Goal: Transaction & Acquisition: Purchase product/service

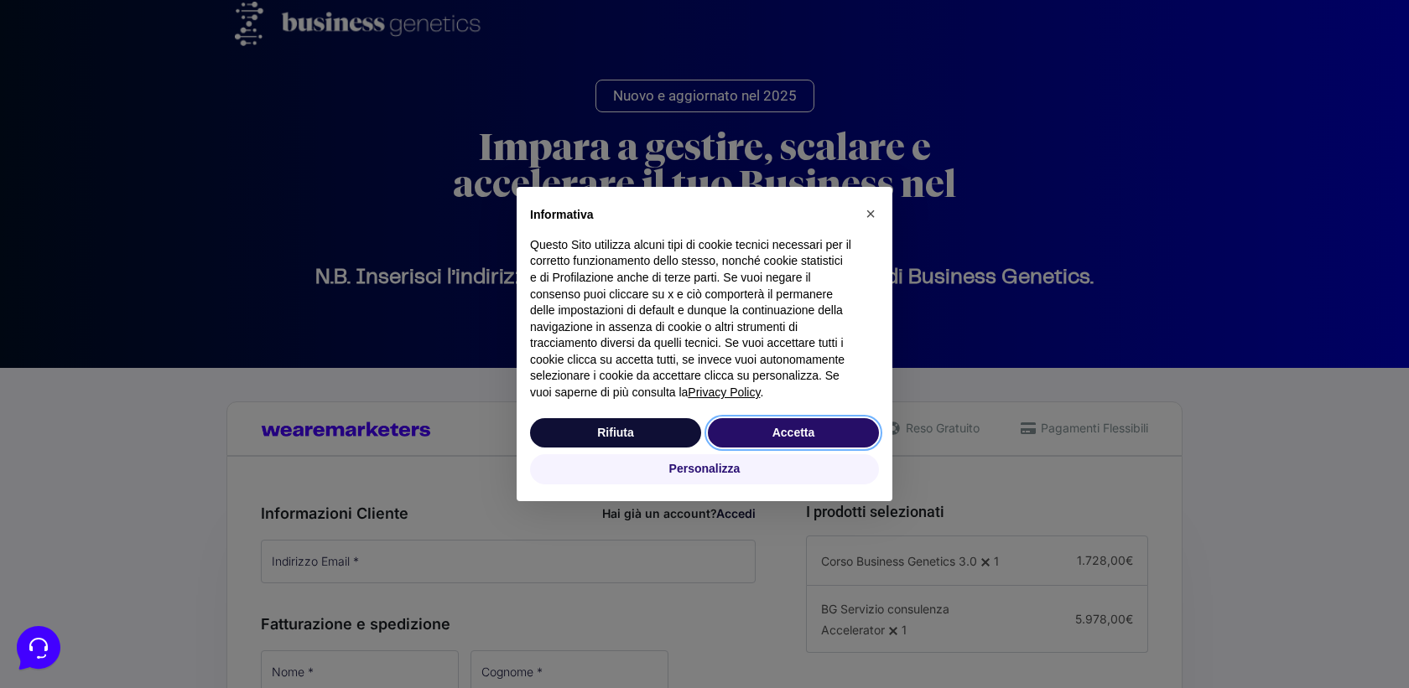
click at [777, 437] on button "Accetta" at bounding box center [793, 433] width 171 height 30
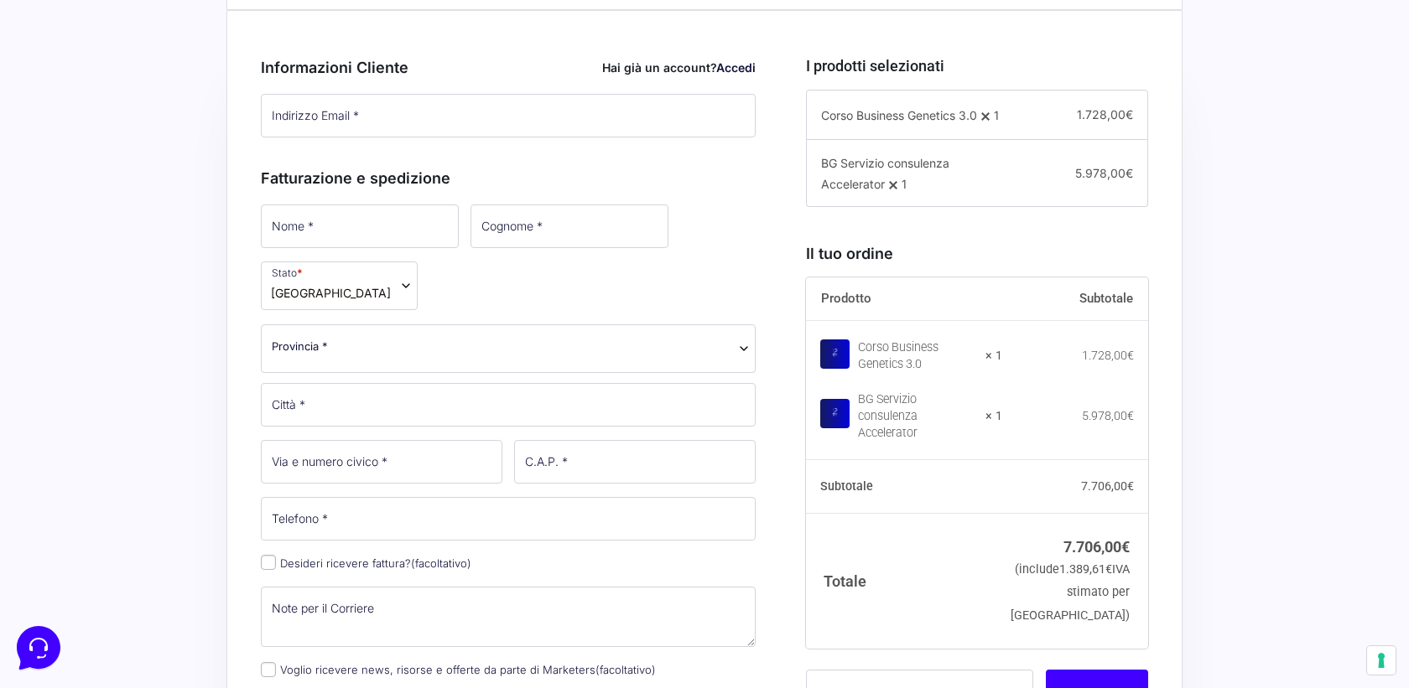
scroll to position [465, 0]
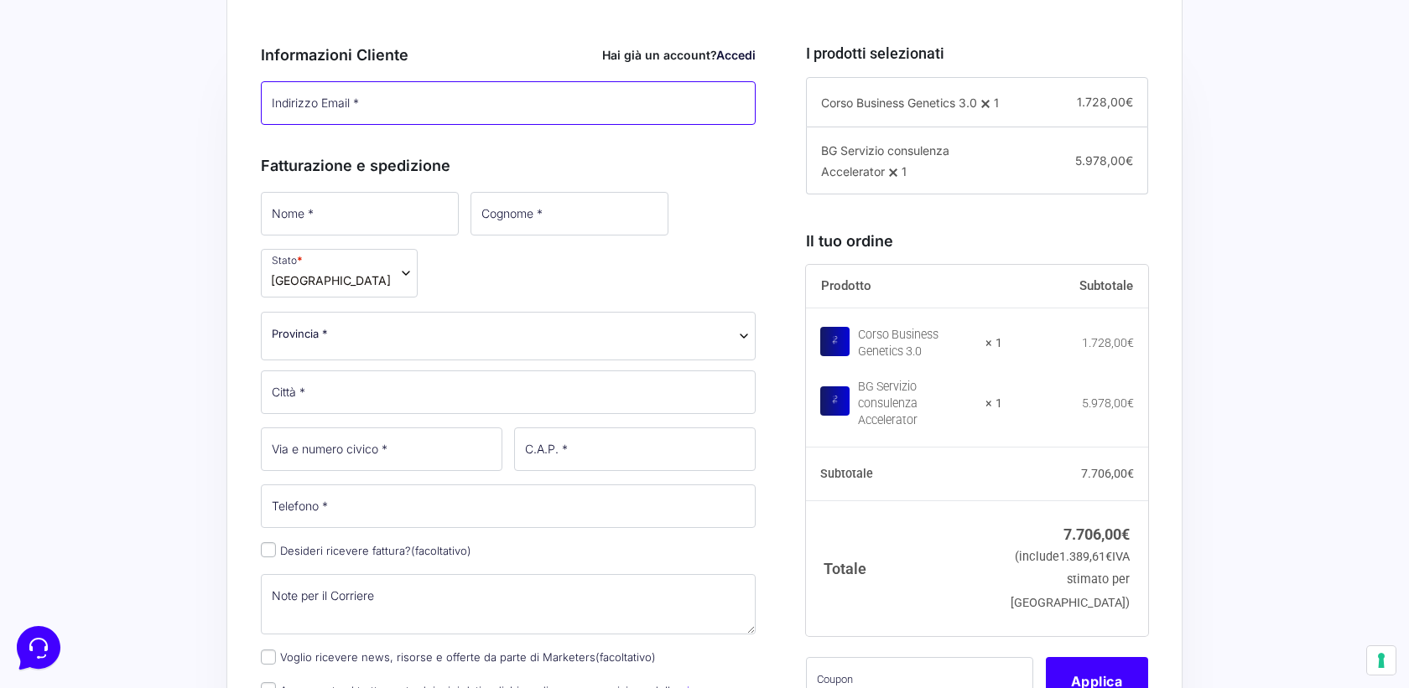
click at [330, 97] on input "Indirizzo Email *" at bounding box center [508, 103] width 495 height 44
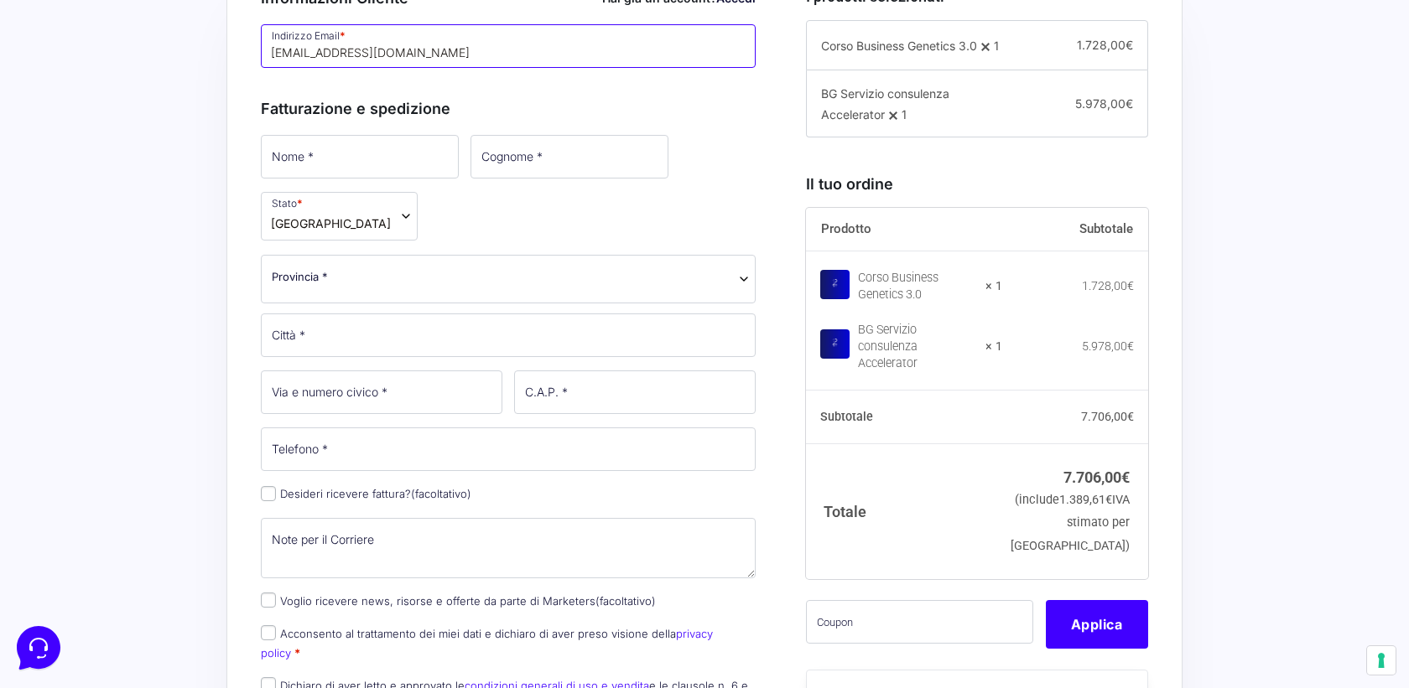
scroll to position [559, 0]
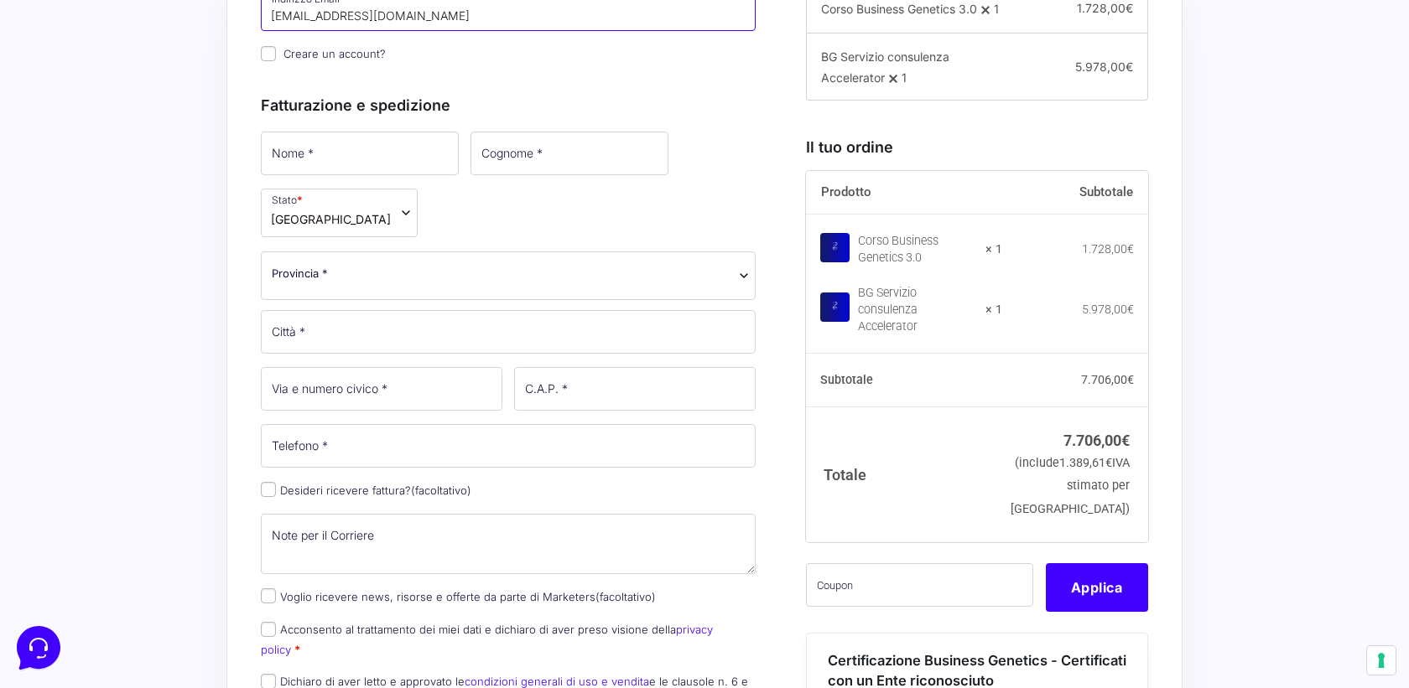
type input "[EMAIL_ADDRESS][DOMAIN_NAME]"
click at [860, 595] on input "text" at bounding box center [919, 586] width 227 height 44
paste input "BUNDLEBGMACC"
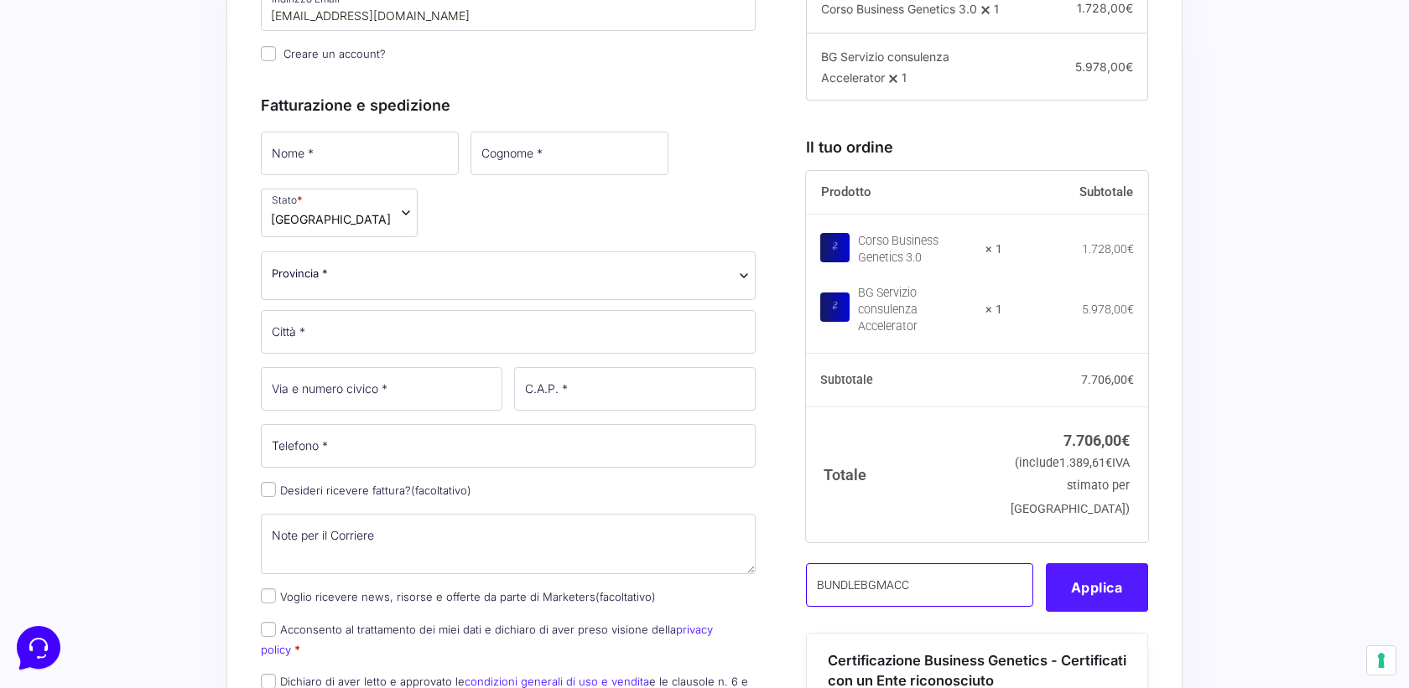
type input "BUNDLEBGMACC"
click at [1076, 600] on button "Applica" at bounding box center [1097, 588] width 102 height 49
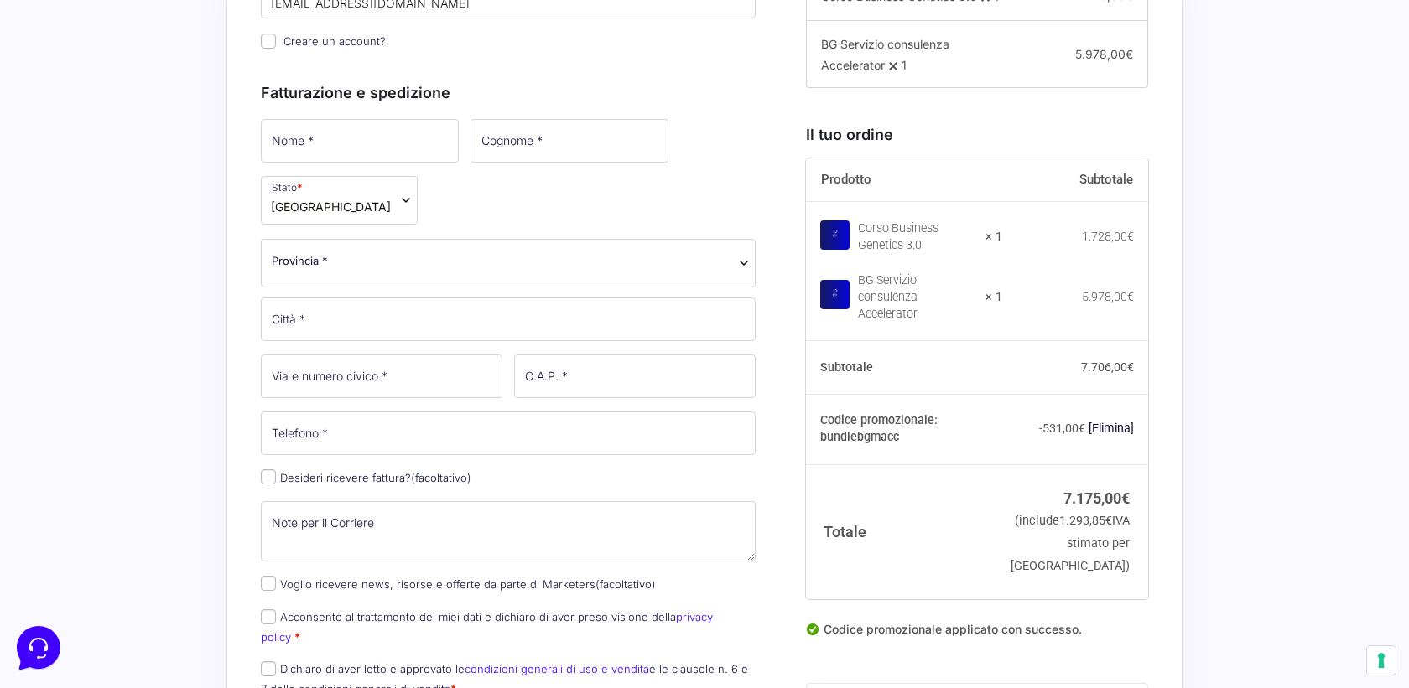
scroll to position [570, 0]
click at [319, 149] on input "Nome *" at bounding box center [360, 143] width 198 height 44
click at [502, 31] on p "Creare un account?" at bounding box center [508, 43] width 506 height 24
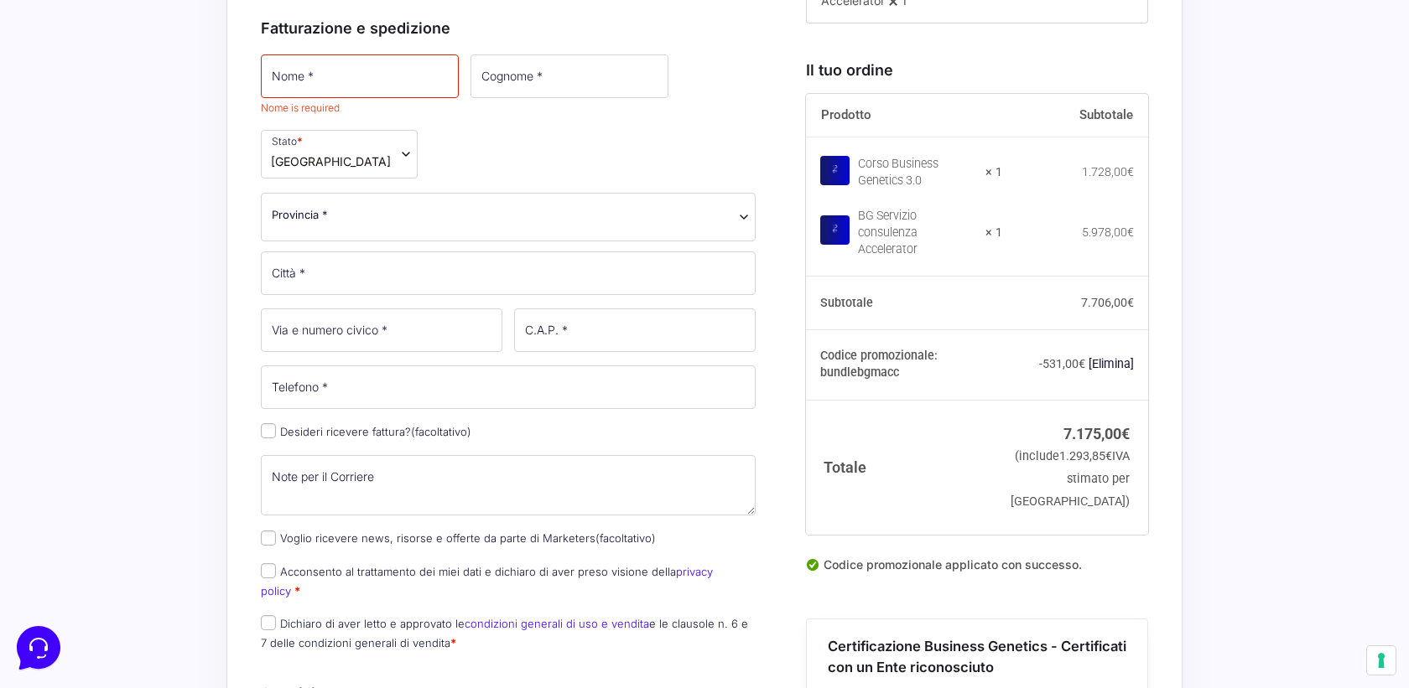
scroll to position [644, 0]
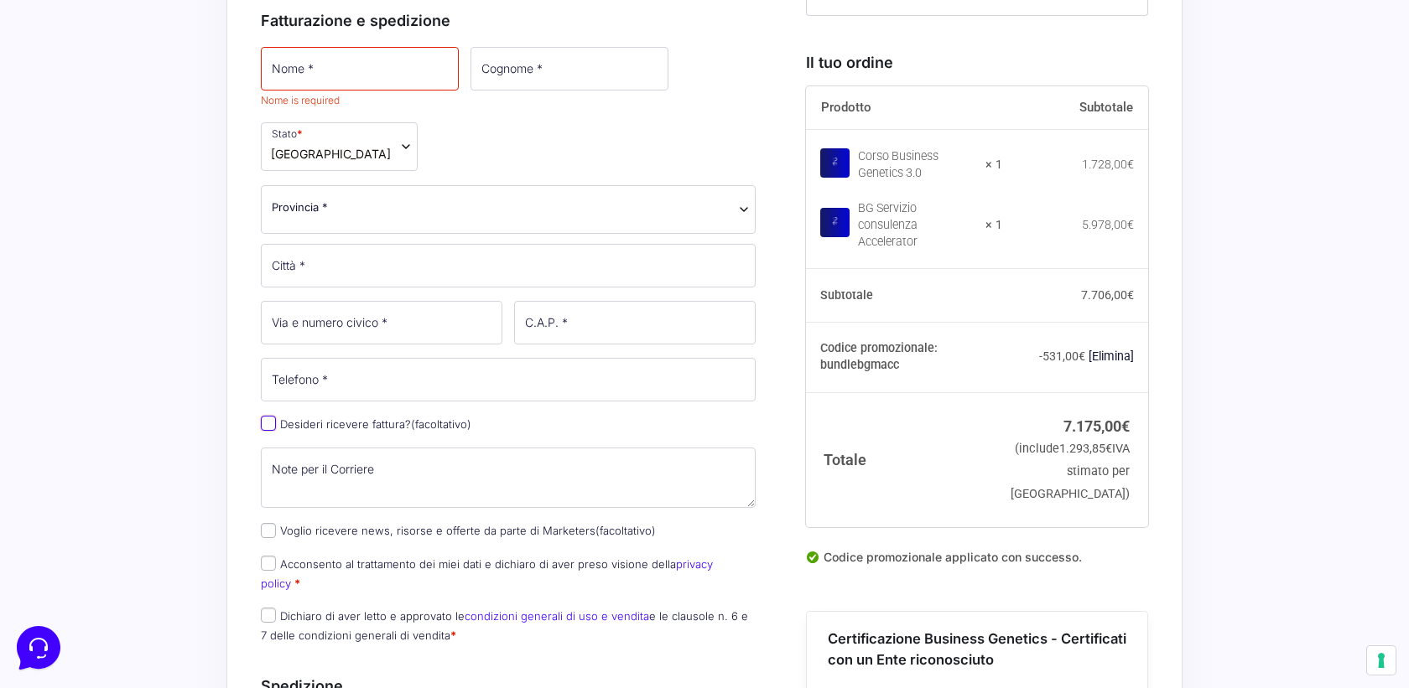
click at [264, 416] on input "Desideri ricevere fattura? (facoltativo)" at bounding box center [268, 423] width 15 height 15
checkbox input "true"
select select "IT"
type input "0000000"
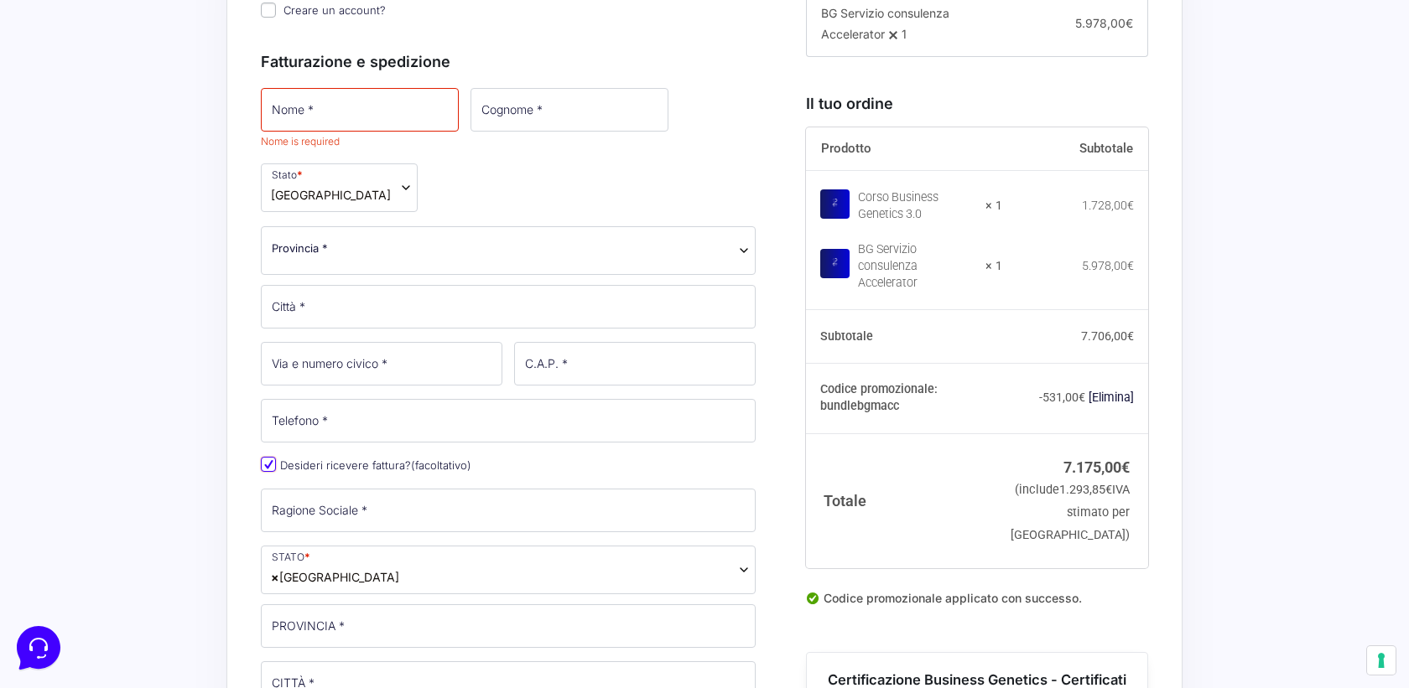
scroll to position [597, 0]
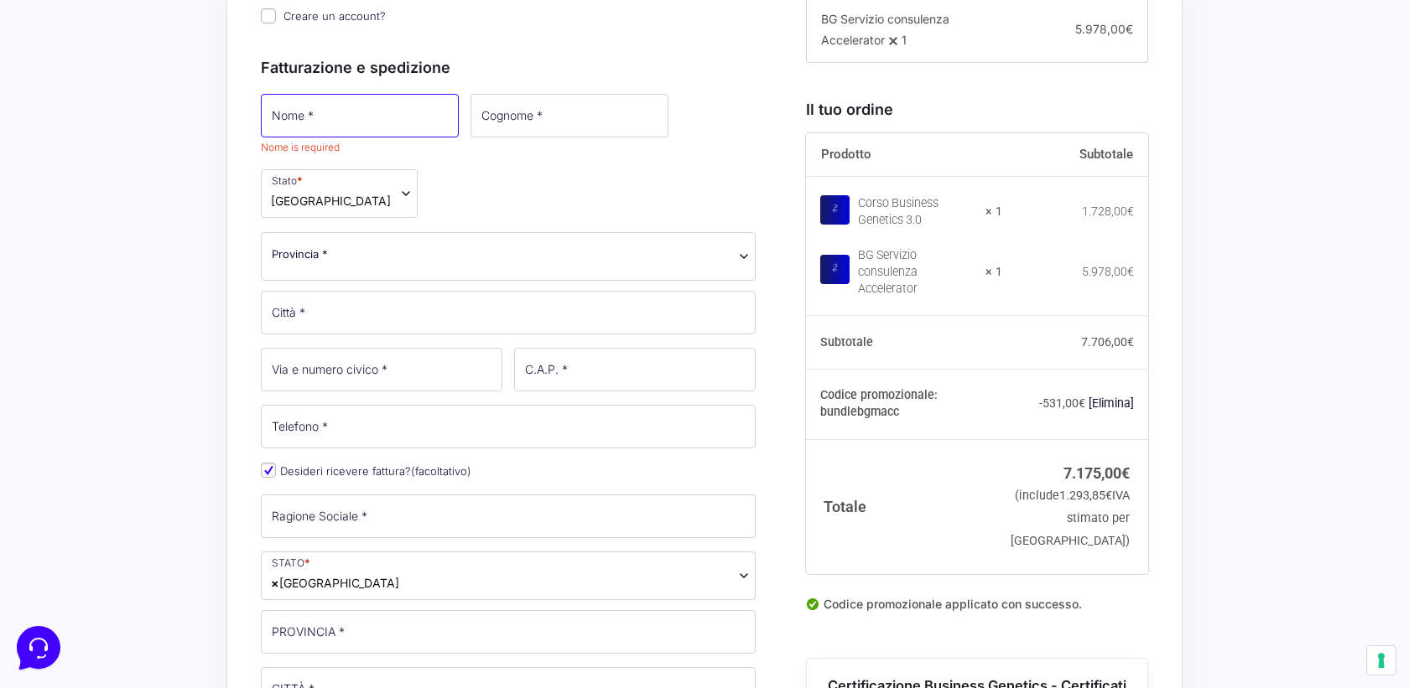
click at [318, 122] on input "Nome *" at bounding box center [360, 116] width 198 height 44
type input "[PERSON_NAME]"
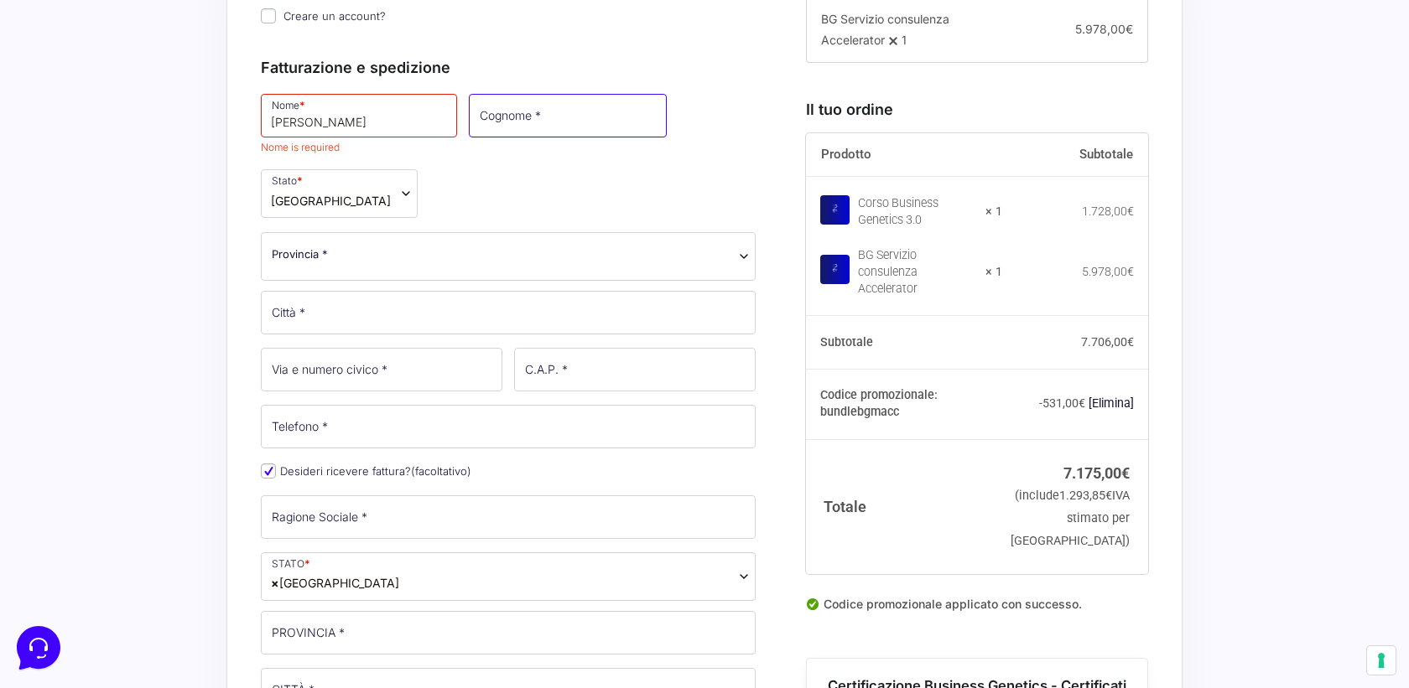
click at [469, 126] on input "Cognome *" at bounding box center [568, 116] width 198 height 44
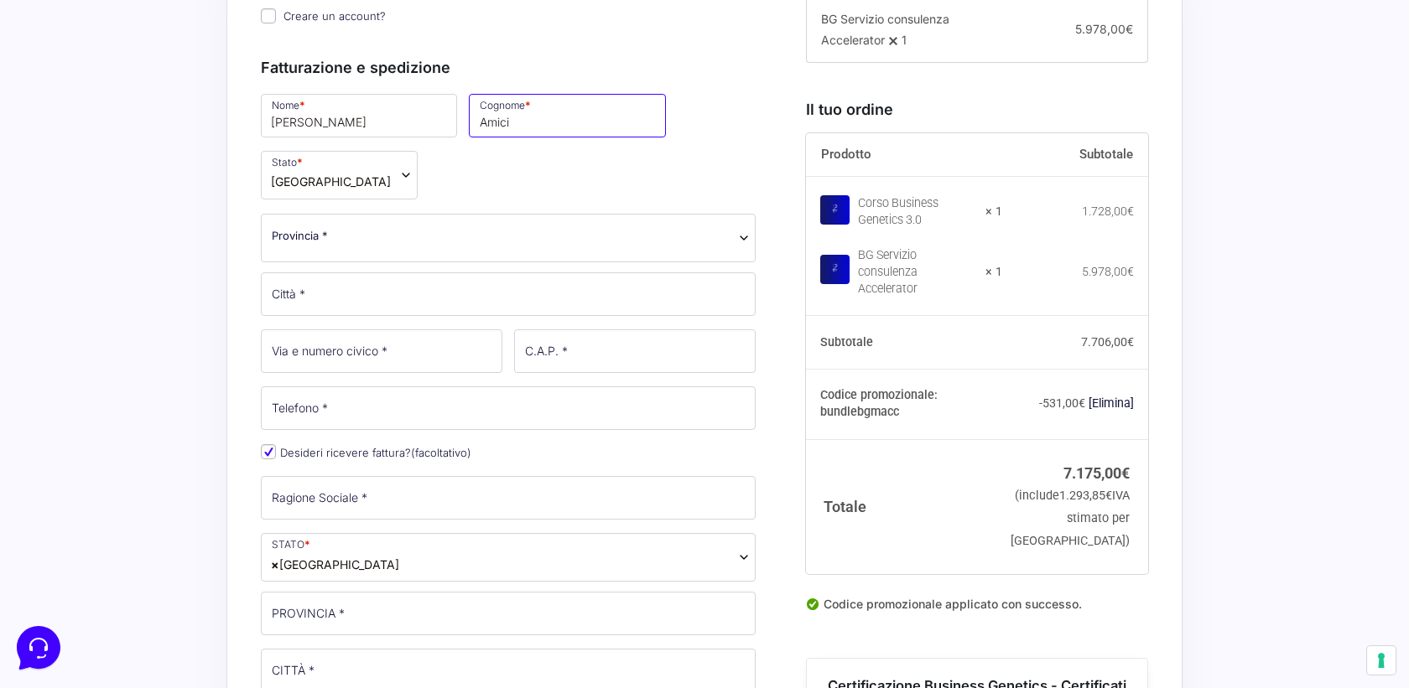
type input "Amici"
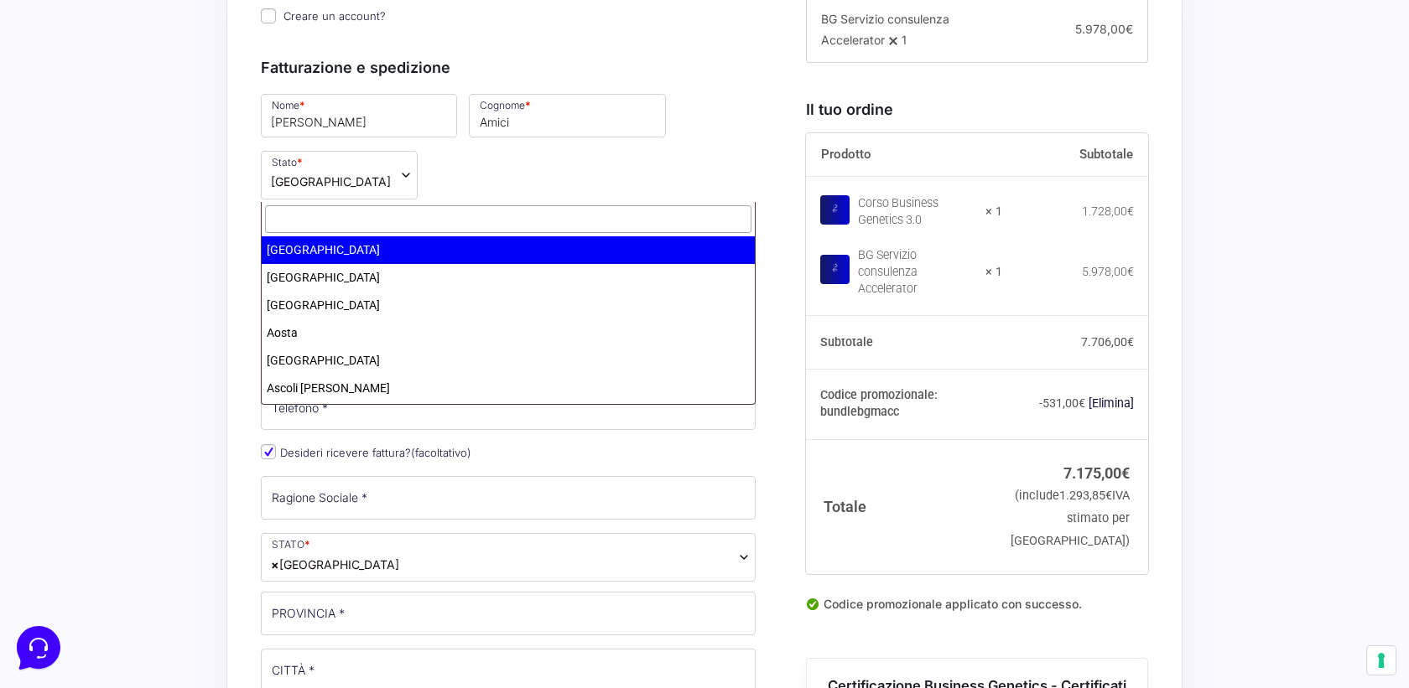
click at [372, 227] on span "Provincia *" at bounding box center [508, 236] width 473 height 18
click at [325, 221] on input "text" at bounding box center [508, 219] width 486 height 28
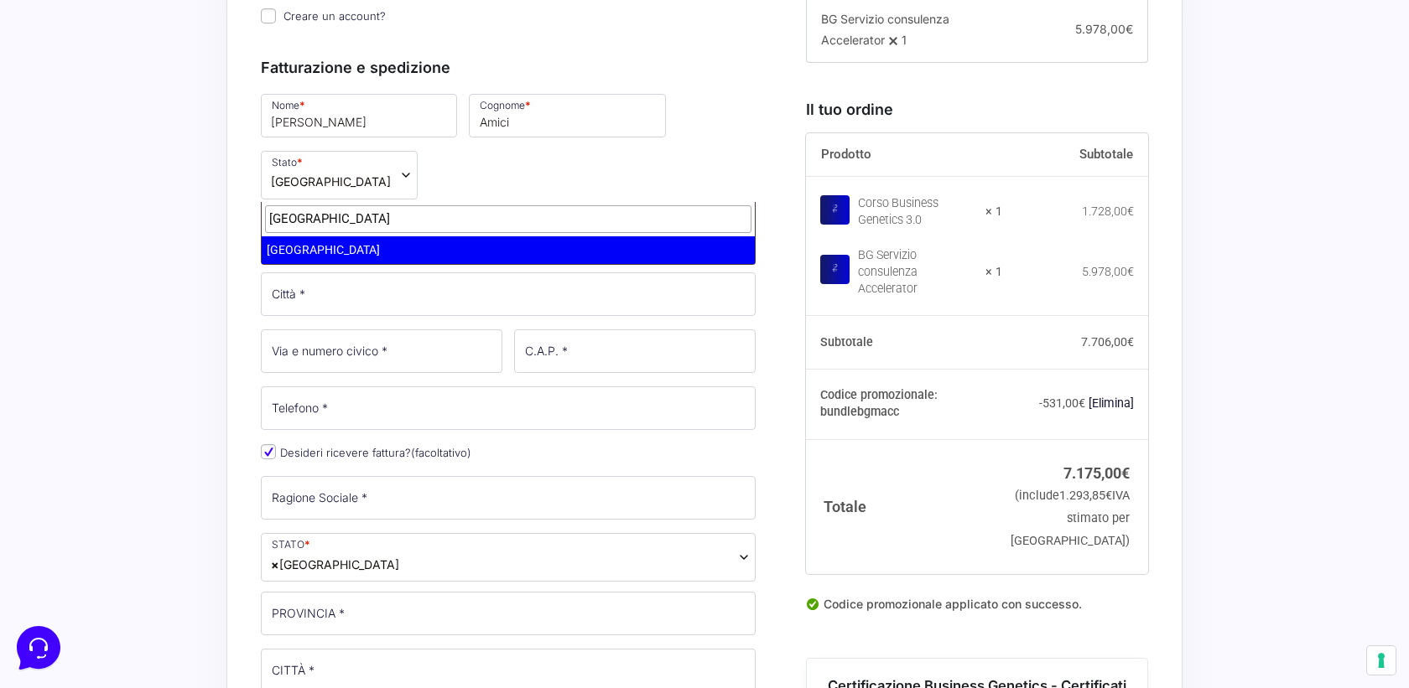
type input "[GEOGRAPHIC_DATA]"
select select "RM"
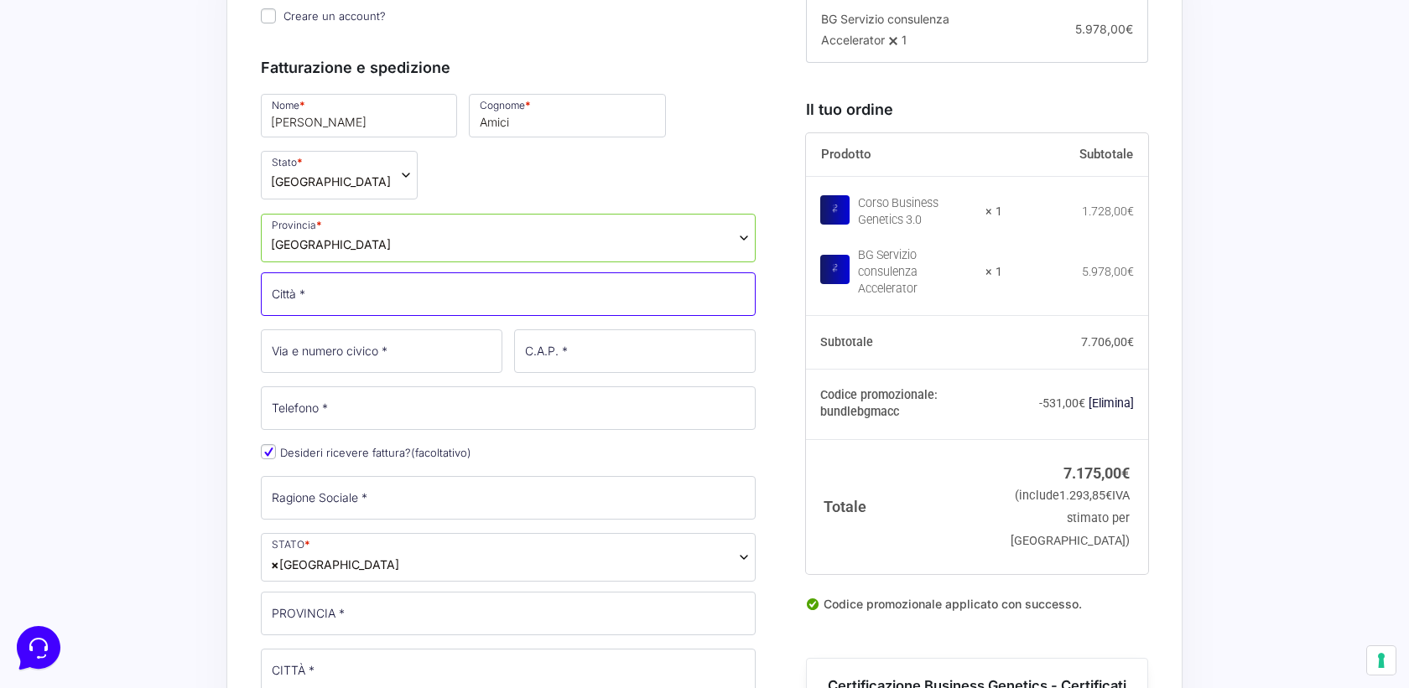
click at [314, 273] on input "Città *" at bounding box center [508, 295] width 495 height 44
type input "[GEOGRAPHIC_DATA]"
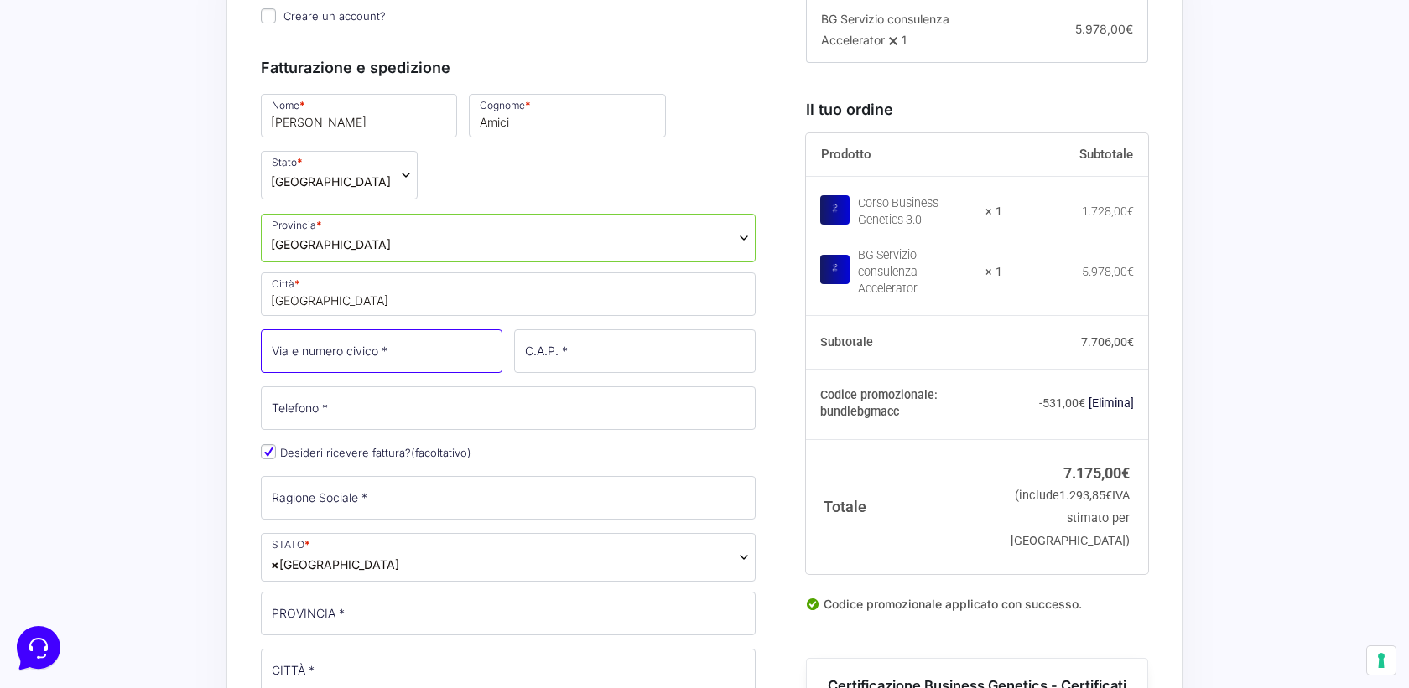
click at [293, 330] on input "Via e numero civico *" at bounding box center [382, 352] width 242 height 44
type input "[STREET_ADDRESS]"
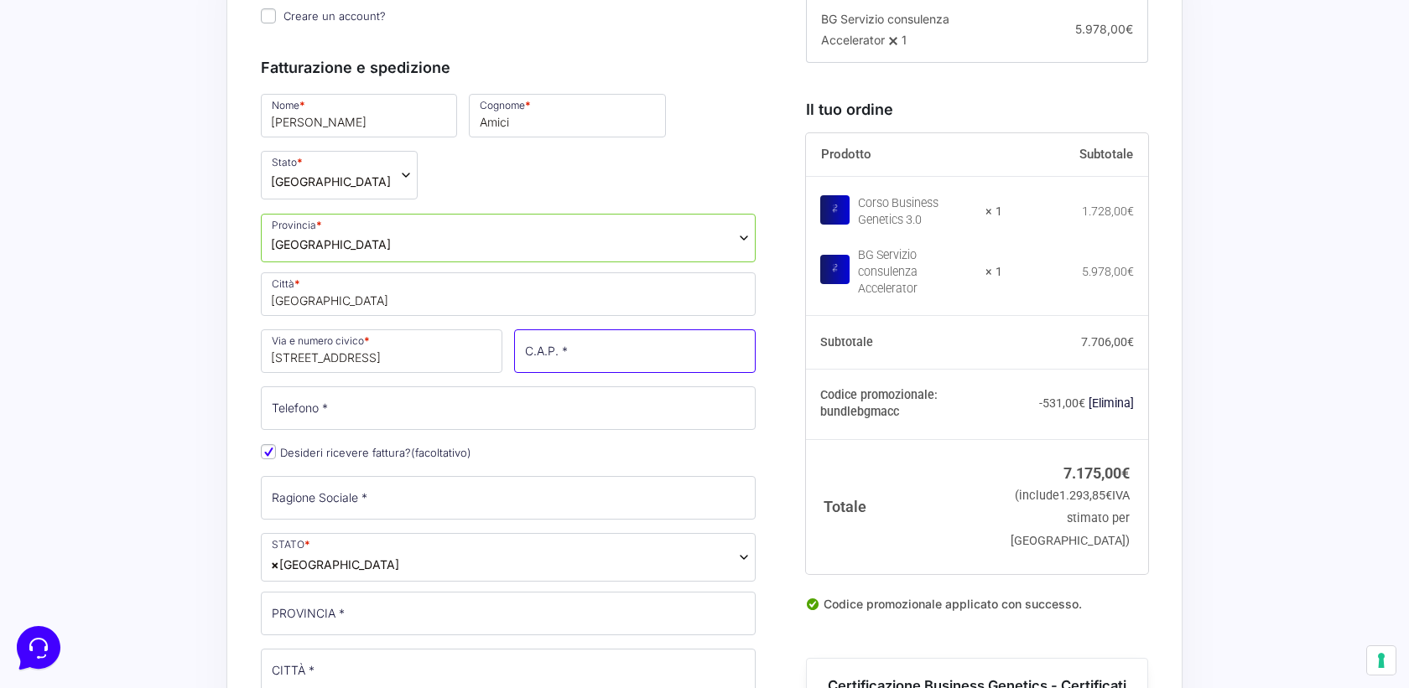
click at [533, 330] on input "C.A.P. *" at bounding box center [635, 352] width 242 height 44
type input "00166"
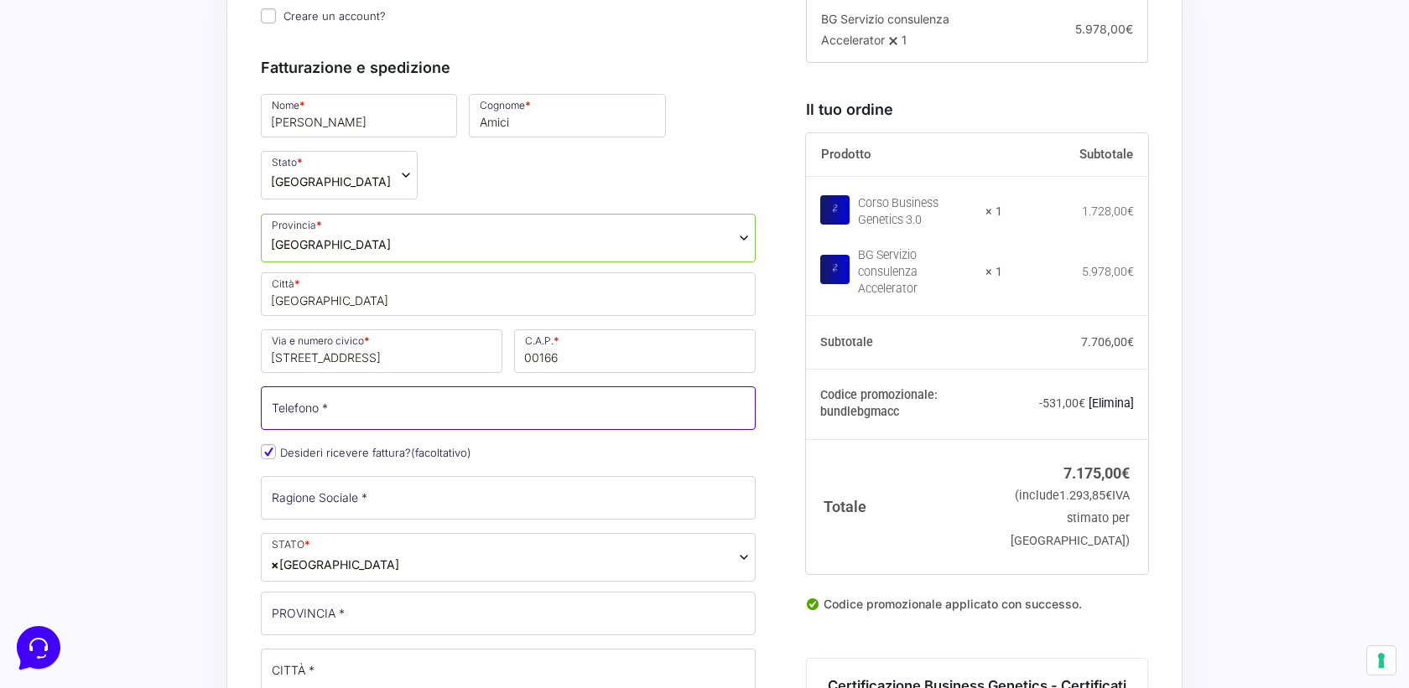
click at [436, 387] on input "Telefono *" at bounding box center [508, 409] width 495 height 44
type input "3515302544"
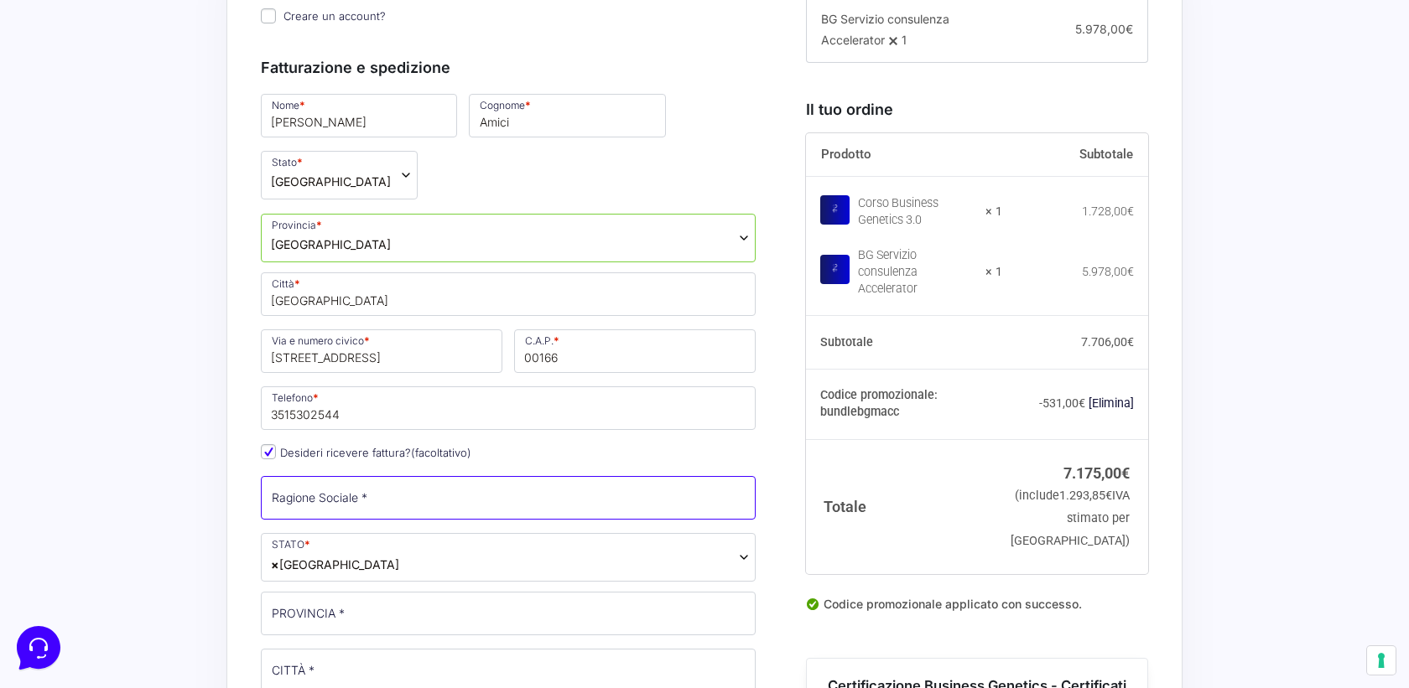
click at [313, 476] on input "Ragione Sociale *" at bounding box center [508, 498] width 495 height 44
type input "Amici Acquisition & Company SRL"
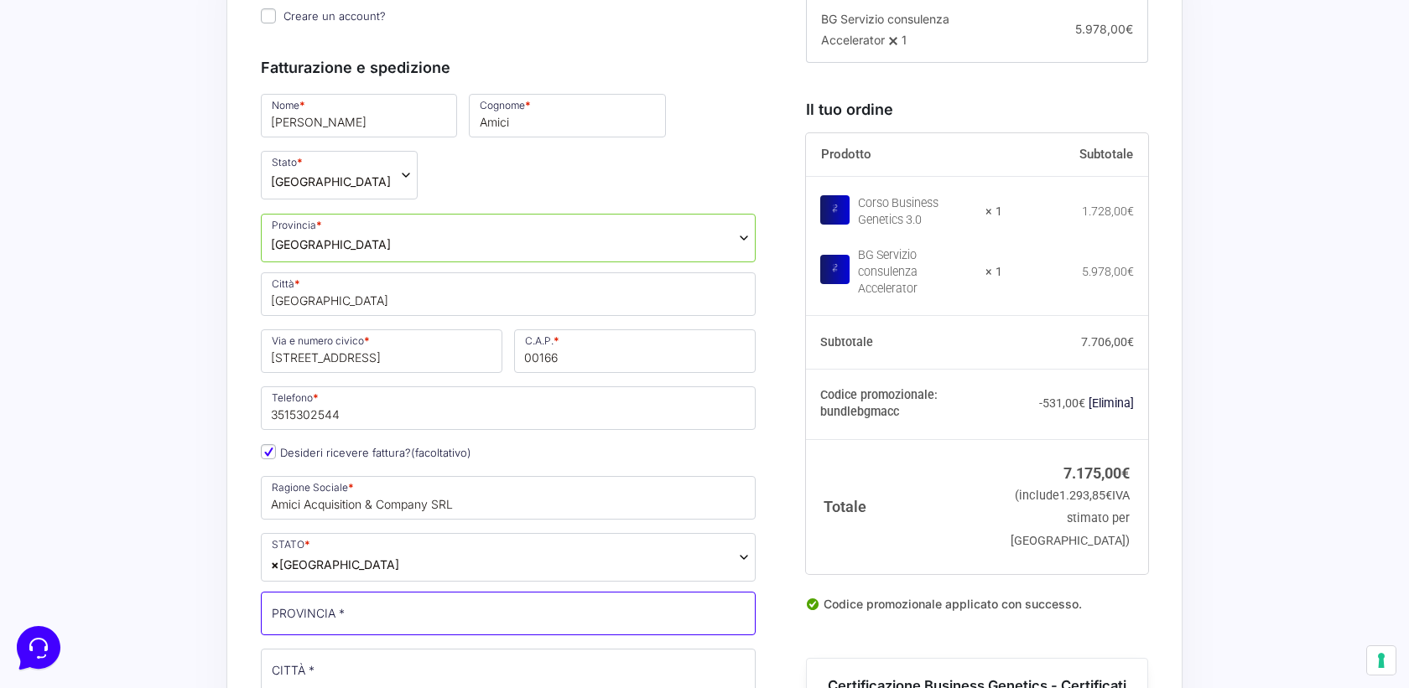
click at [330, 592] on input "PROVINCIA *" at bounding box center [508, 614] width 495 height 44
type input "[GEOGRAPHIC_DATA]"
click at [302, 650] on input "CITTÀ *" at bounding box center [508, 672] width 495 height 44
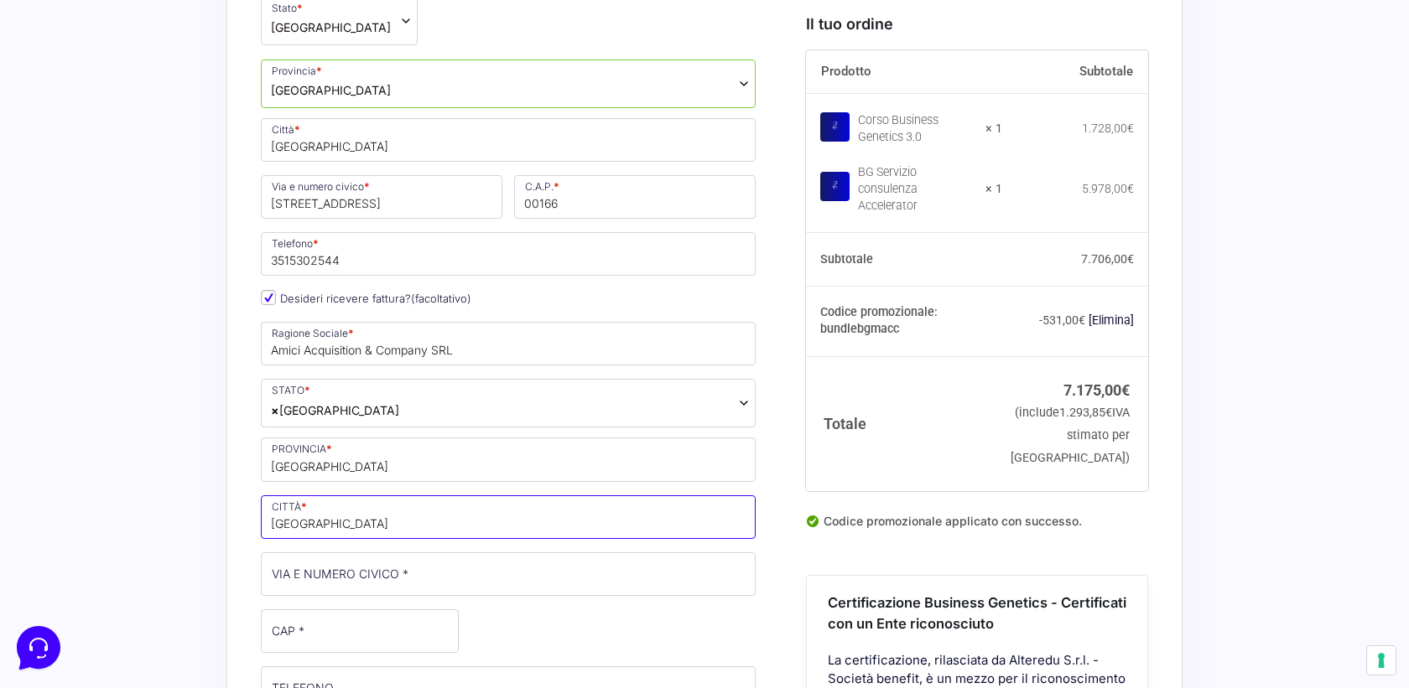
scroll to position [791, 0]
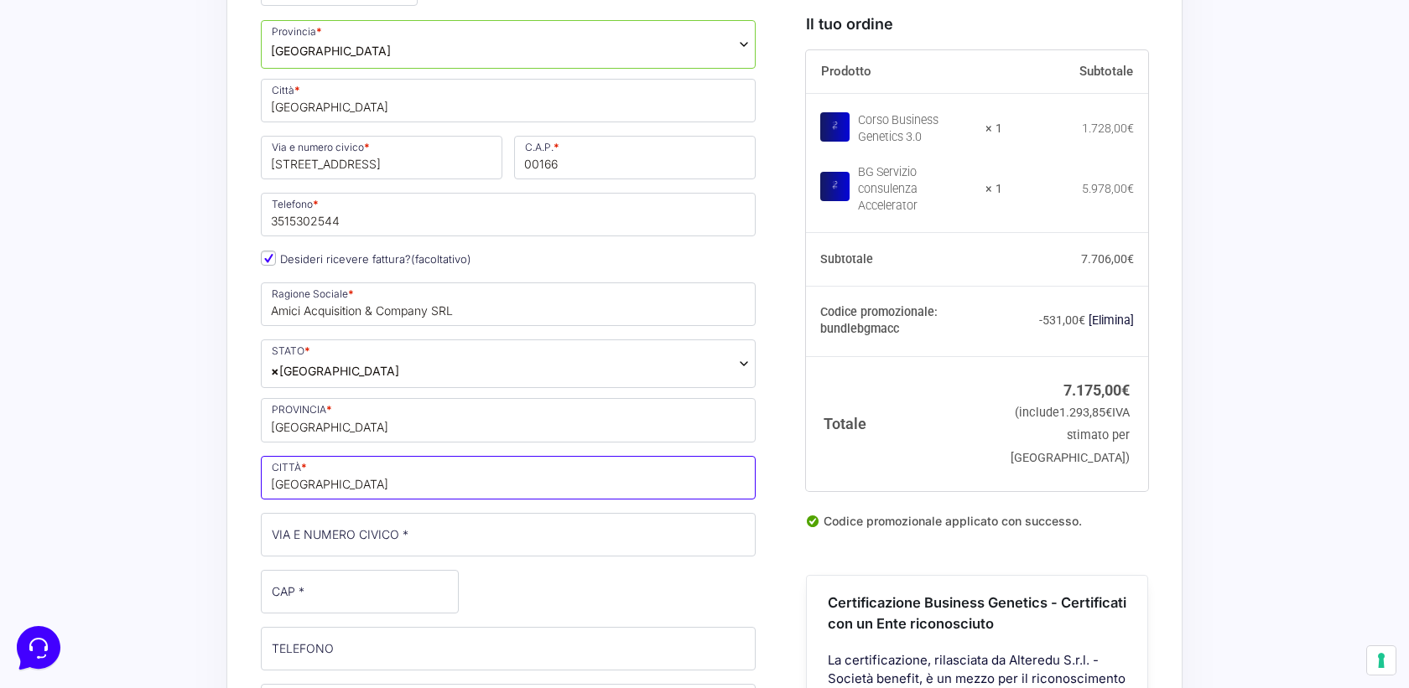
type input "[GEOGRAPHIC_DATA]"
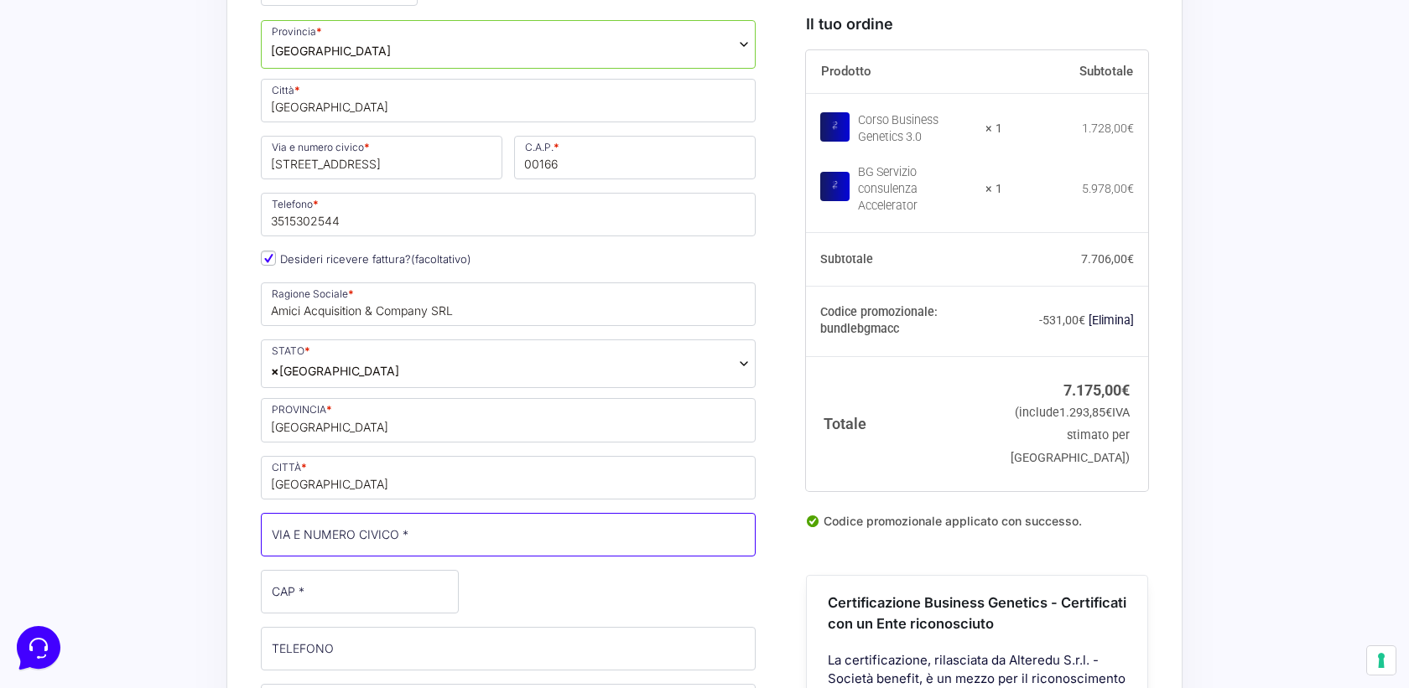
click at [323, 513] on input "VIA E NUMERO CIVICO *" at bounding box center [508, 535] width 495 height 44
type input "[STREET_ADDRESS]"
click at [289, 570] on input "CAP *" at bounding box center [360, 592] width 198 height 44
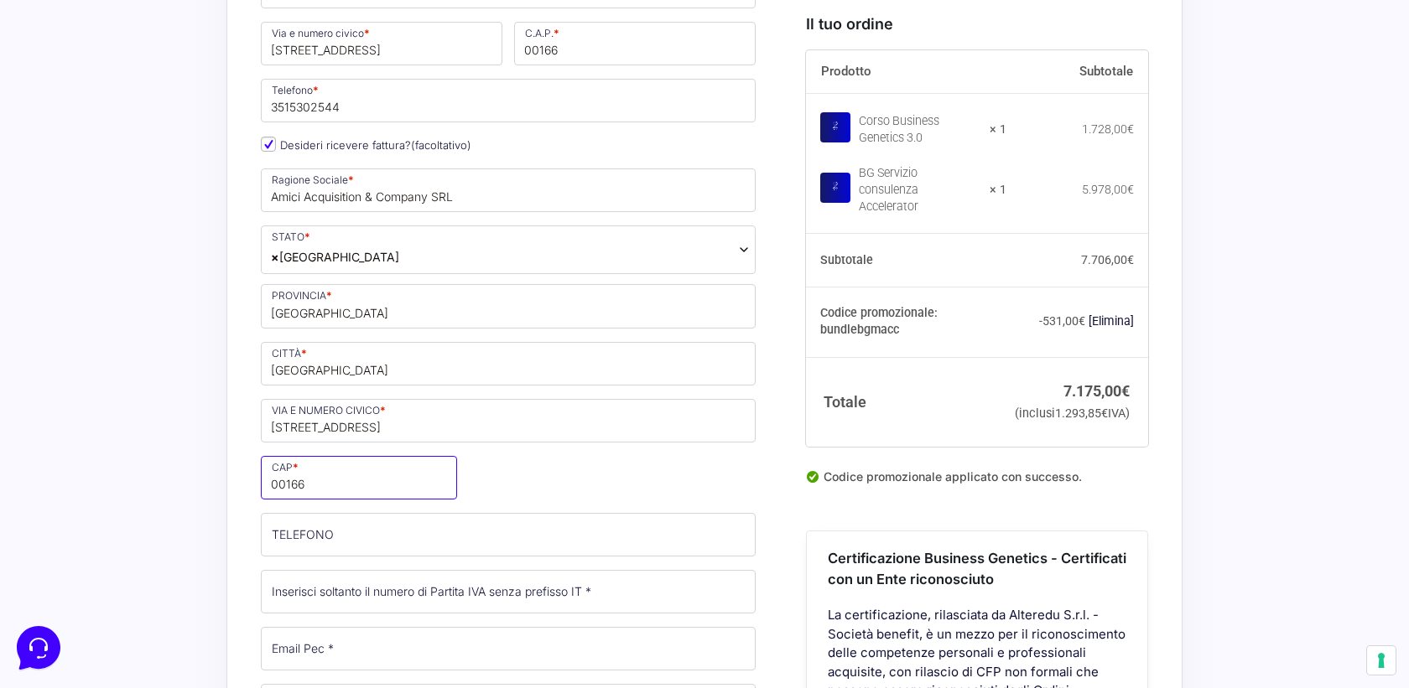
scroll to position [906, 0]
type input "00166"
click at [349, 512] on input "TELEFONO (facoltativo)" at bounding box center [508, 534] width 495 height 44
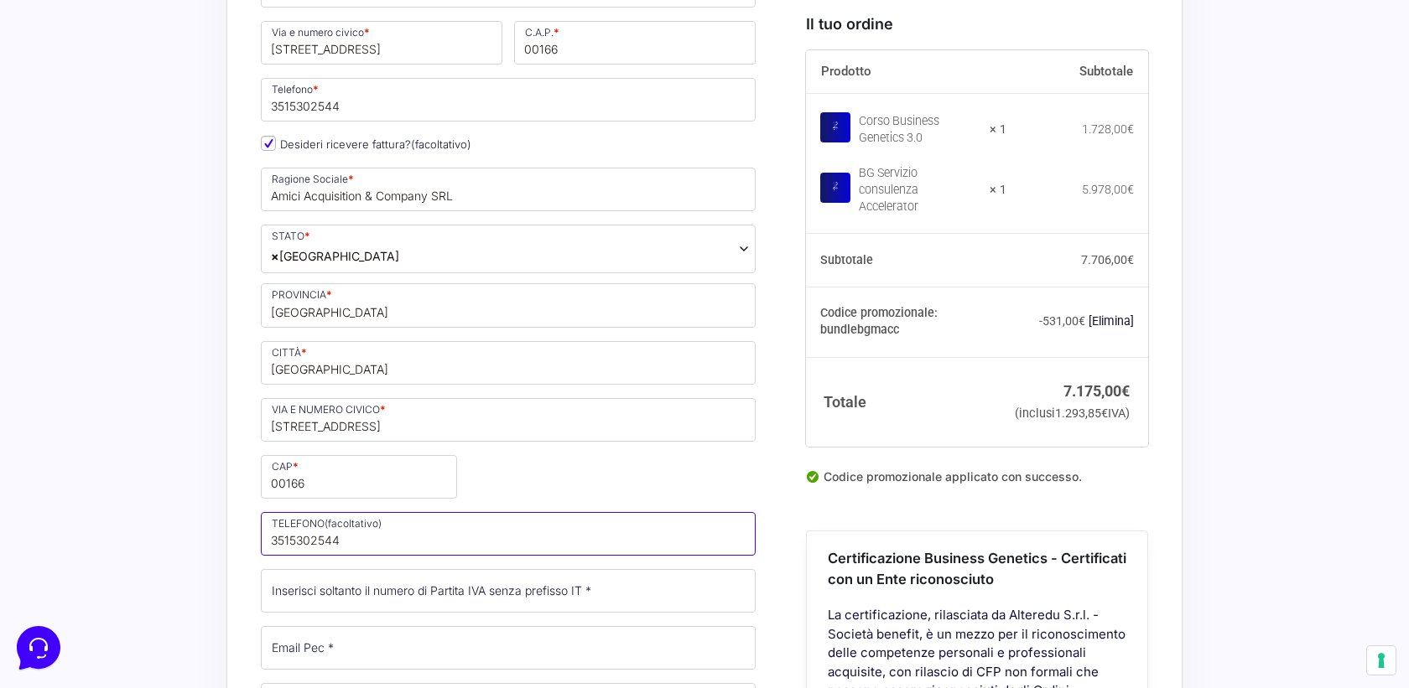
type input "3515302544"
click at [307, 569] on input "Partita Iva *" at bounding box center [508, 591] width 495 height 44
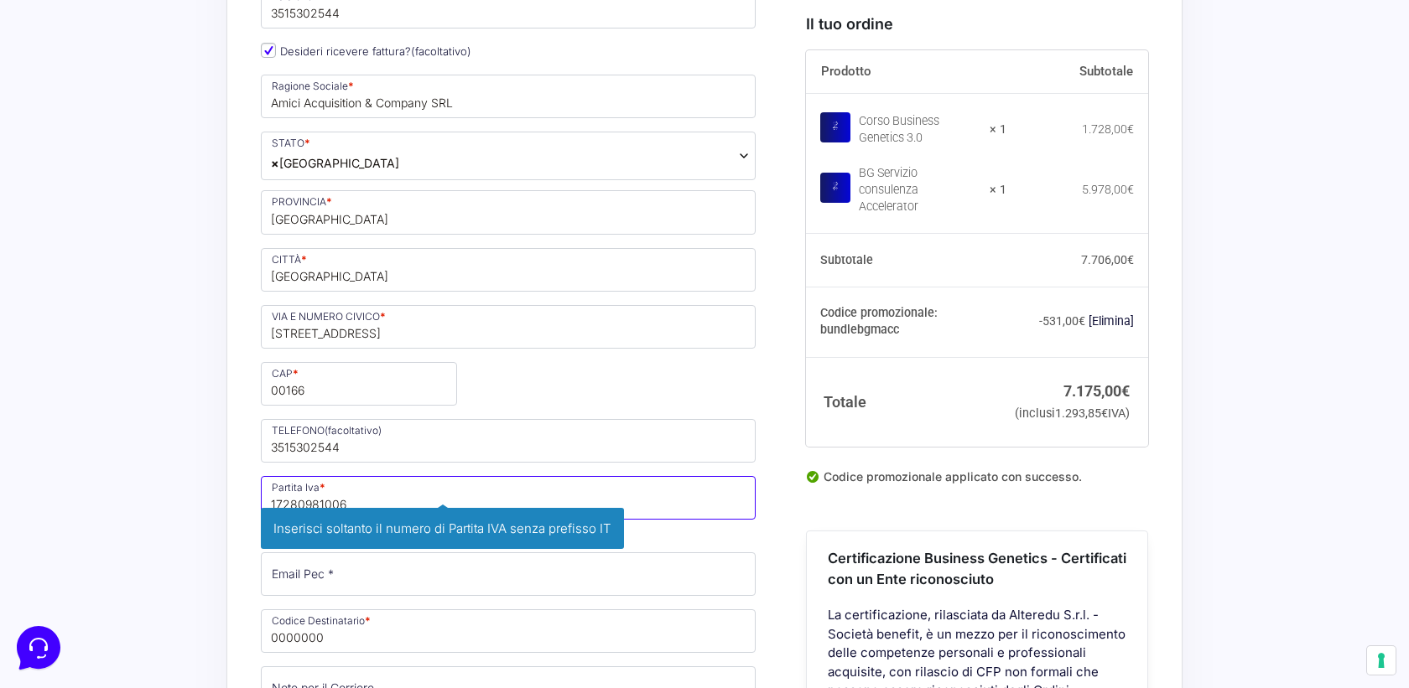
scroll to position [1011, 0]
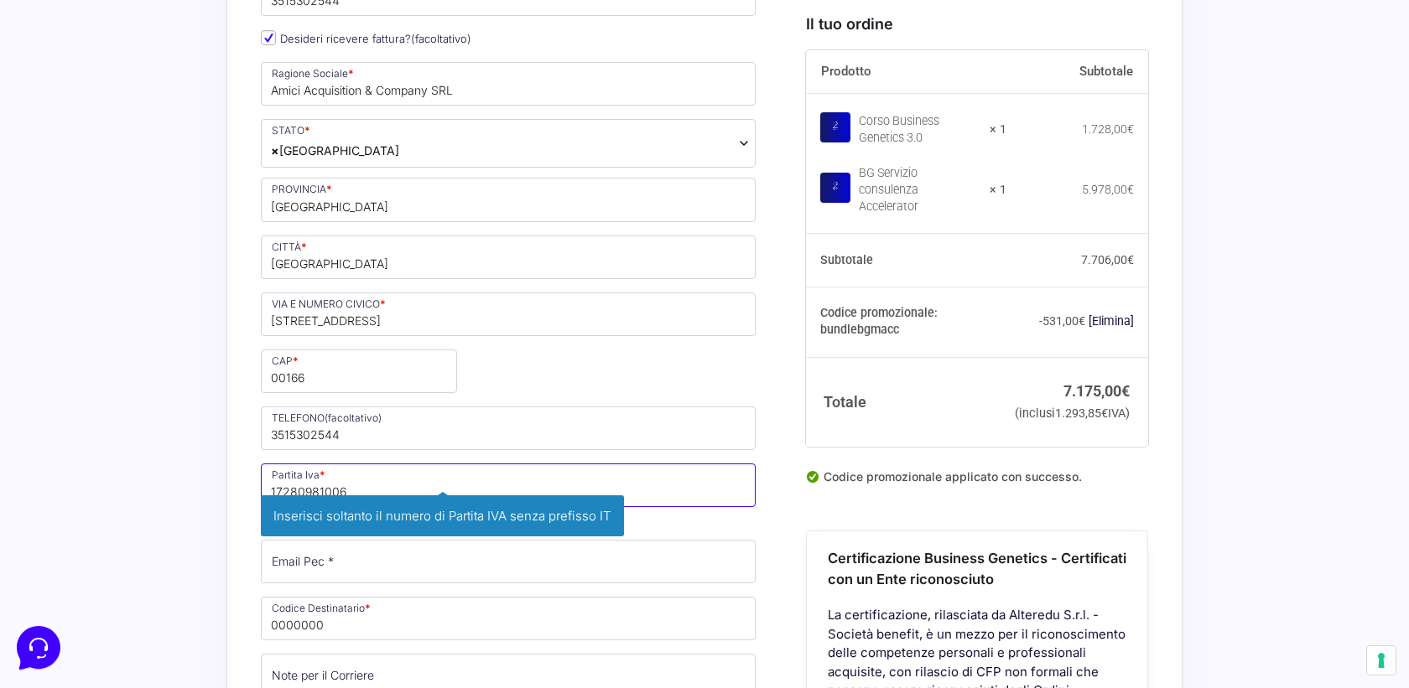
type input "17280981006"
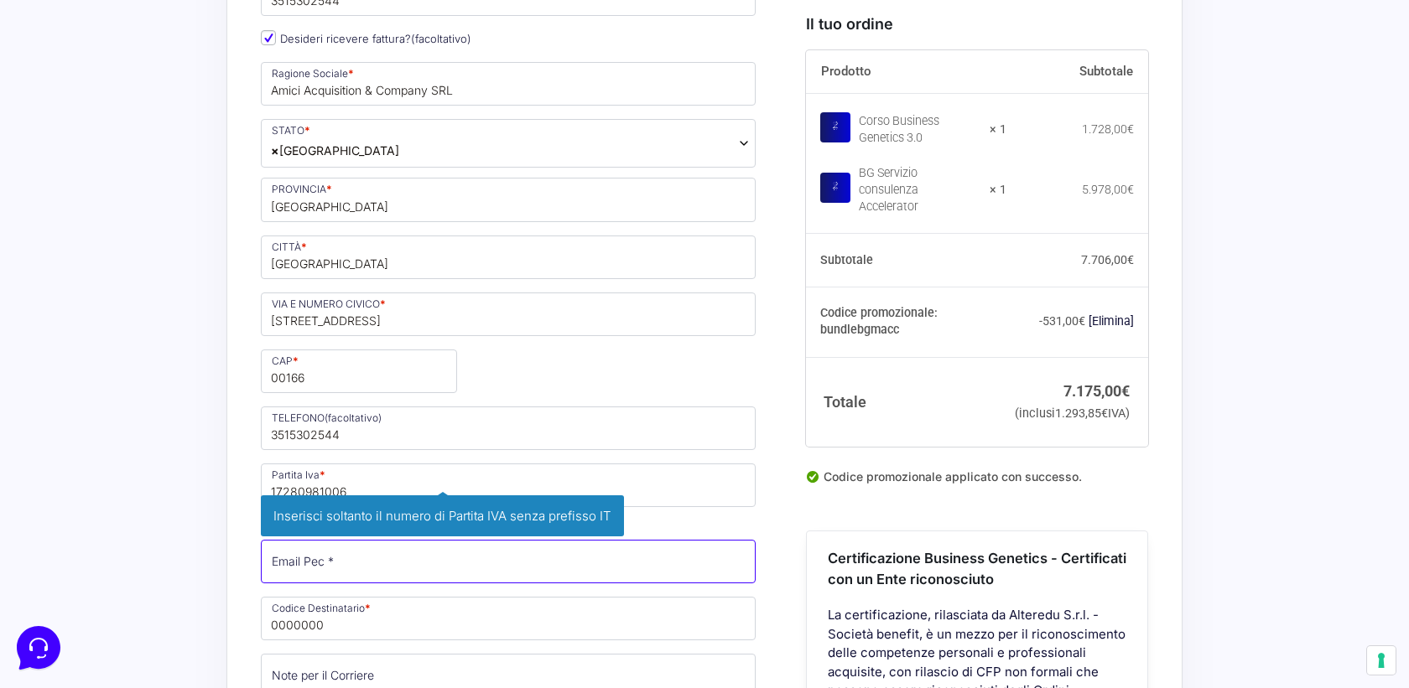
click at [293, 540] on input "Email Pec *" at bounding box center [508, 562] width 495 height 44
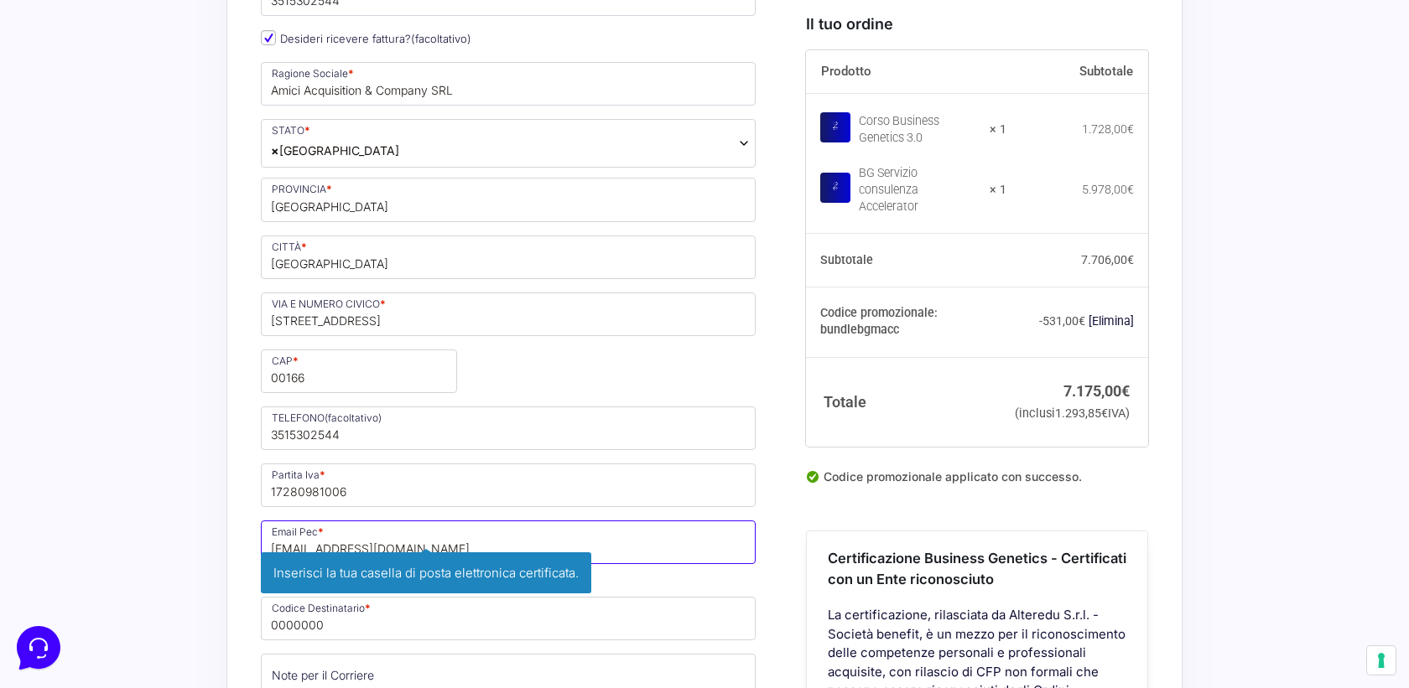
type input "[EMAIL_ADDRESS][DOMAIN_NAME]"
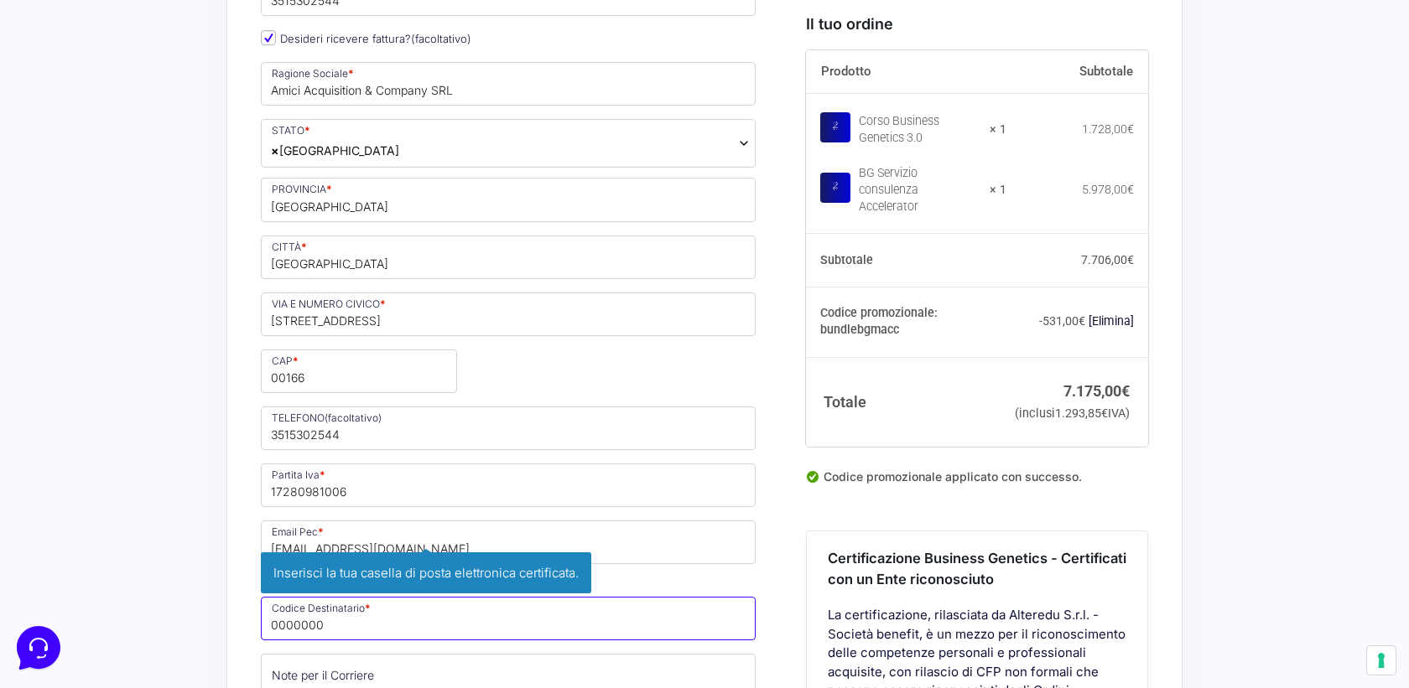
click at [293, 597] on input "0000000" at bounding box center [508, 619] width 495 height 44
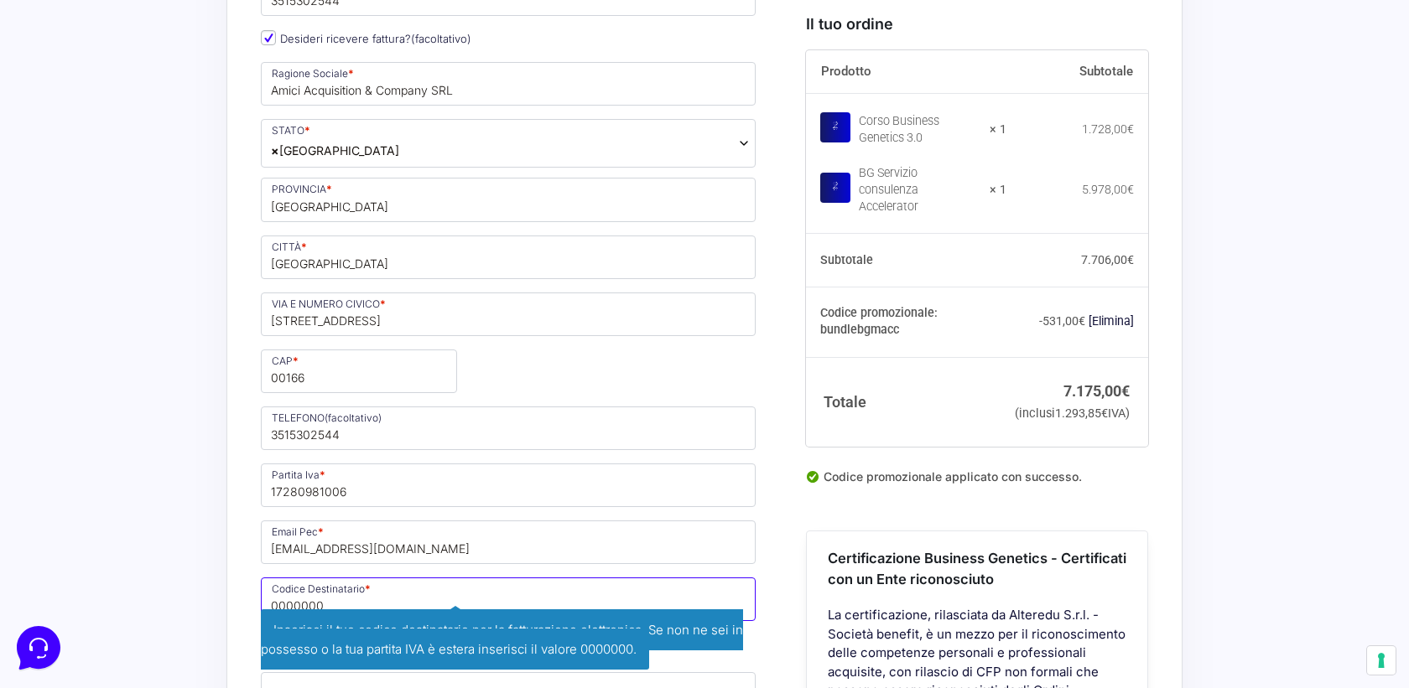
click at [300, 578] on input "0000000" at bounding box center [508, 600] width 495 height 44
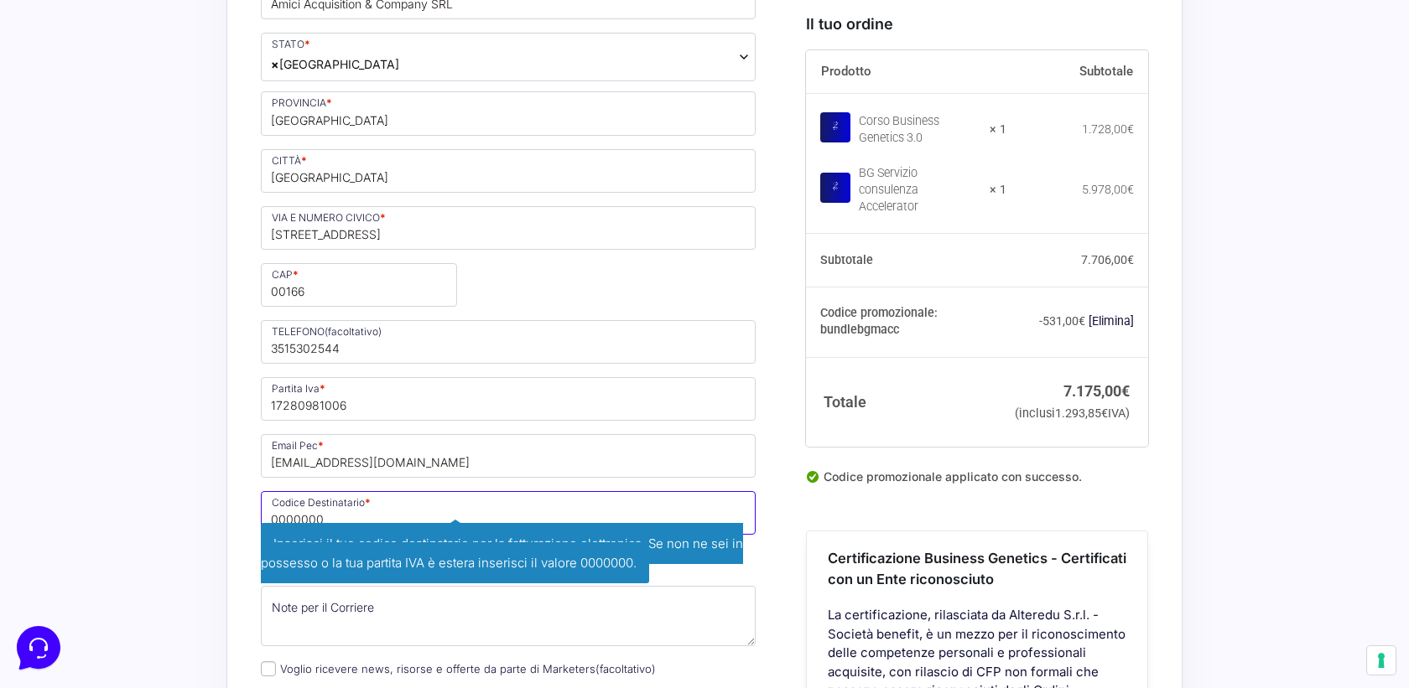
scroll to position [1127, 0]
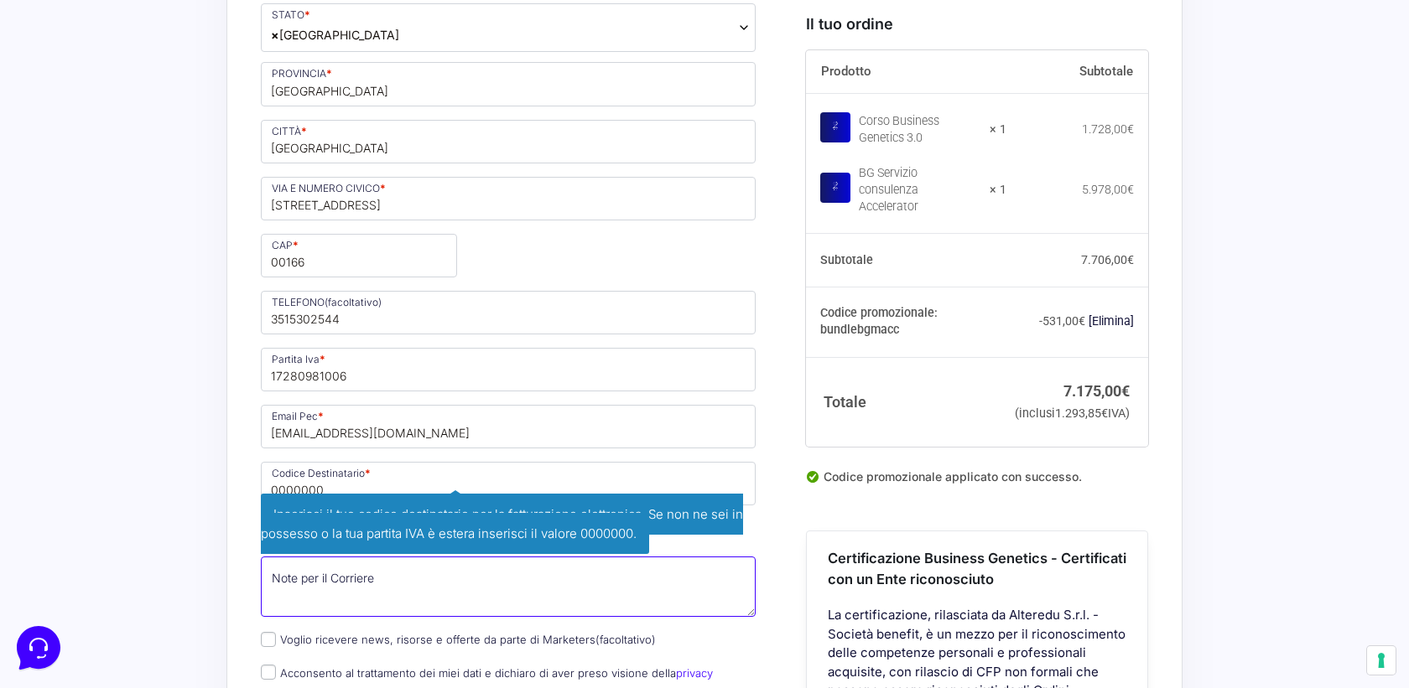
click at [373, 557] on textarea "Note per il Corriere (facoltativo)" at bounding box center [508, 587] width 495 height 60
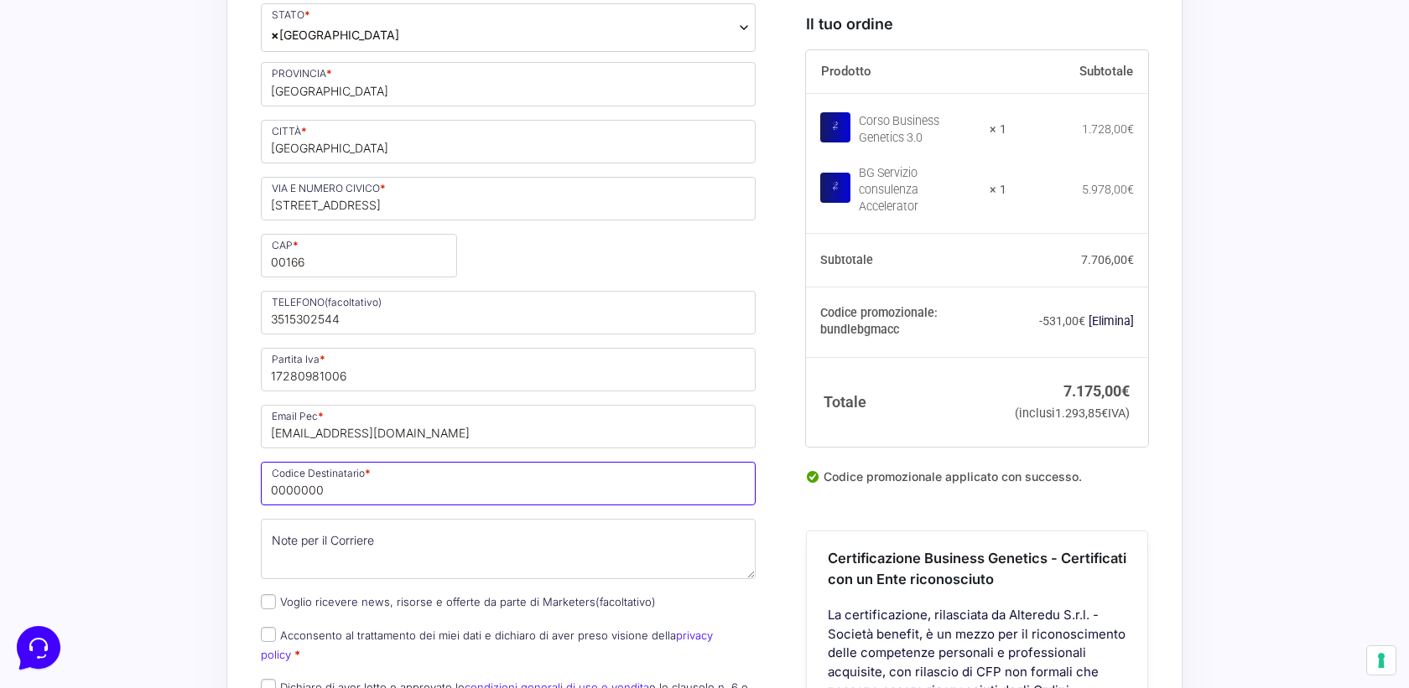
click at [382, 462] on input "0000000" at bounding box center [508, 484] width 495 height 44
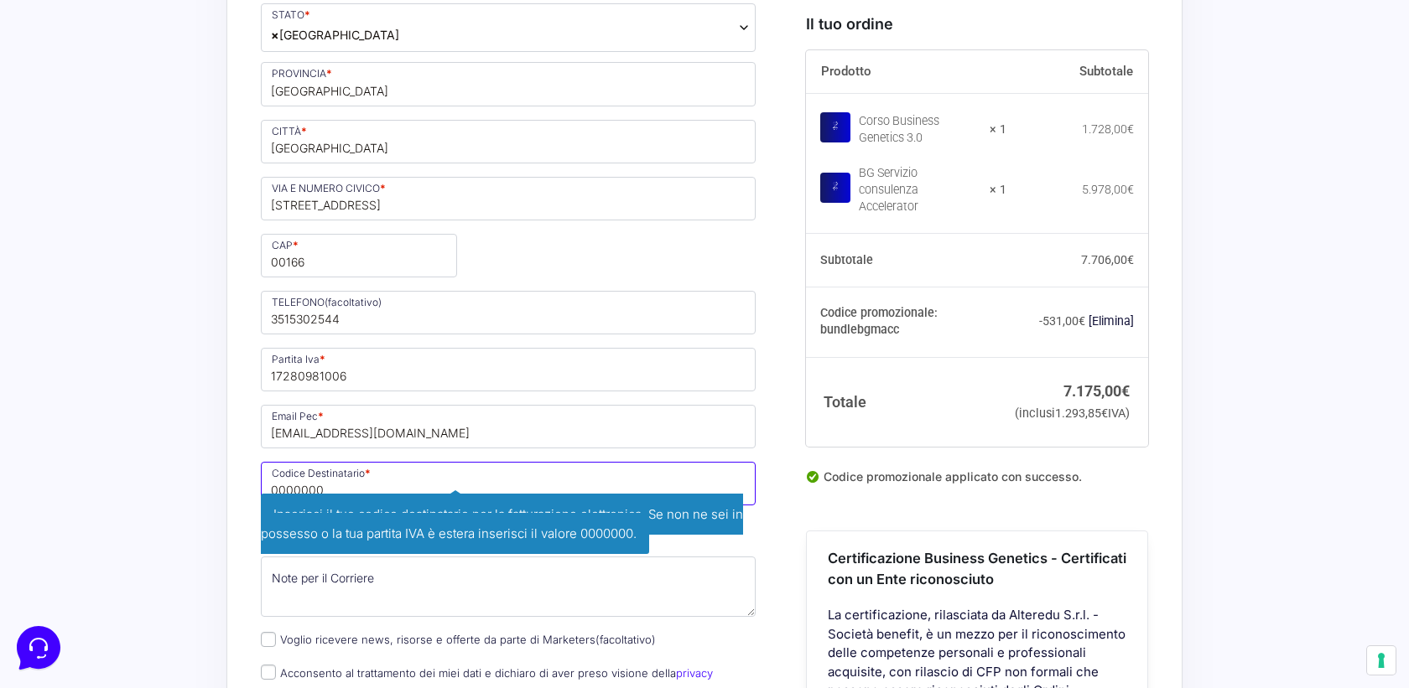
drag, startPoint x: 330, startPoint y: 429, endPoint x: 263, endPoint y: 433, distance: 67.2
click at [263, 462] on input "0000000" at bounding box center [508, 484] width 495 height 44
type input "t"
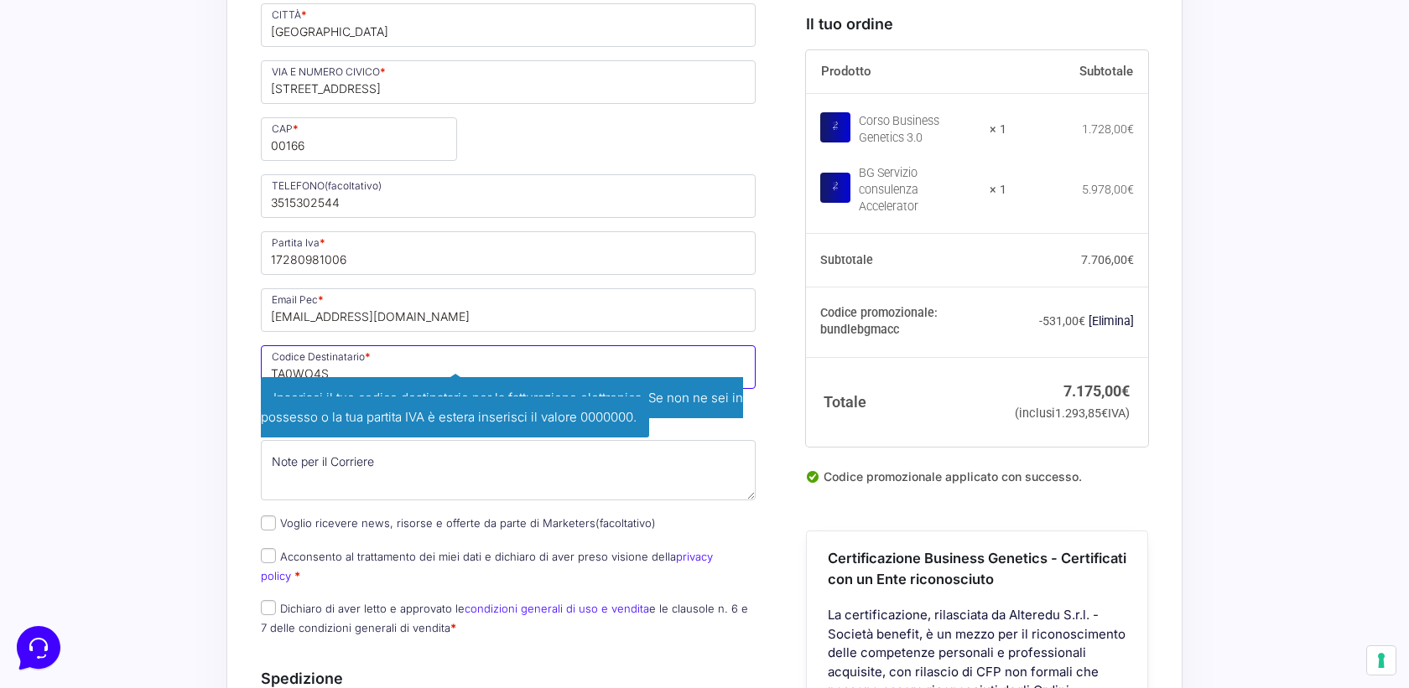
scroll to position [1244, 0]
type input "TA0WO4S"
click at [274, 501] on div "Nome * [PERSON_NAME] * Amici Stato * Seleziona un paese / una regione… [GEOGRAP…" at bounding box center [508, 46] width 506 height 1204
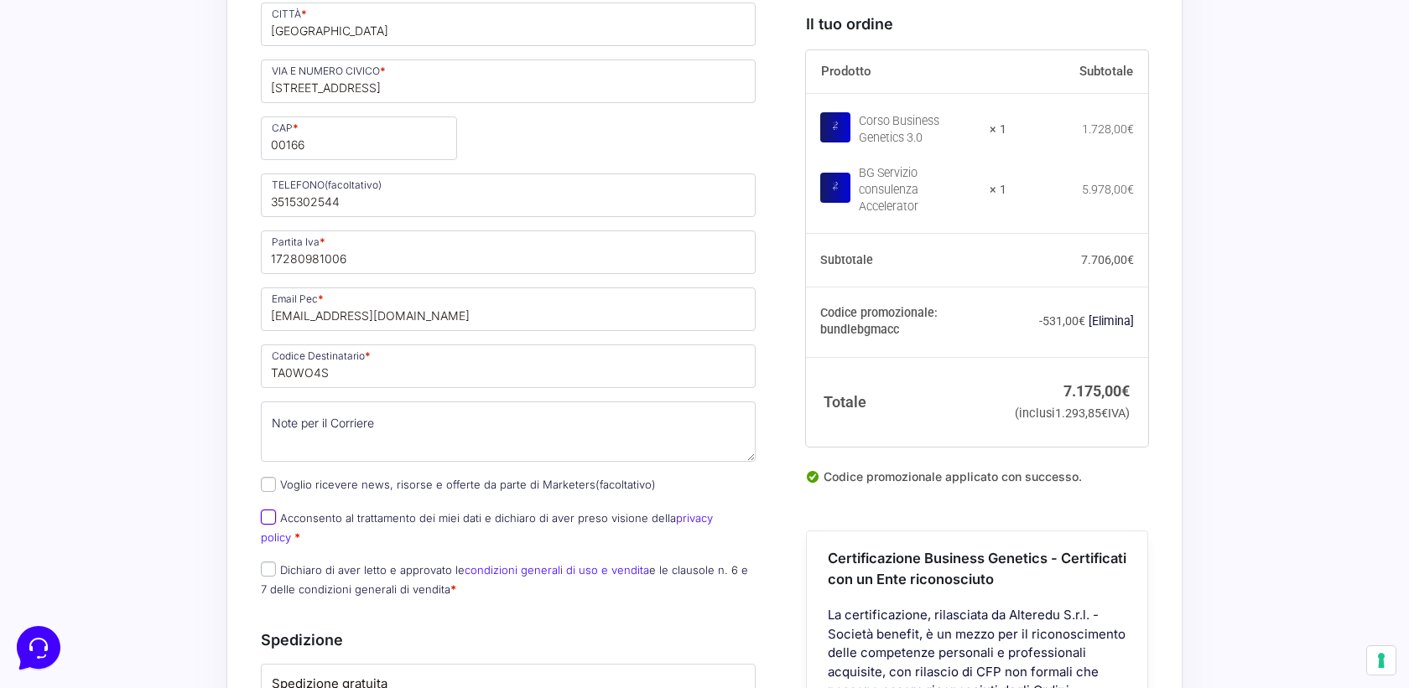
click at [267, 510] on input "Acconsento al trattamento dei miei dati e dichiaro di aver preso visione della …" at bounding box center [268, 517] width 15 height 15
checkbox input "true"
click at [268, 562] on input "Dichiaro di aver letto e approvato le condizioni generali di uso e vendita e le…" at bounding box center [268, 569] width 15 height 15
checkbox input "true"
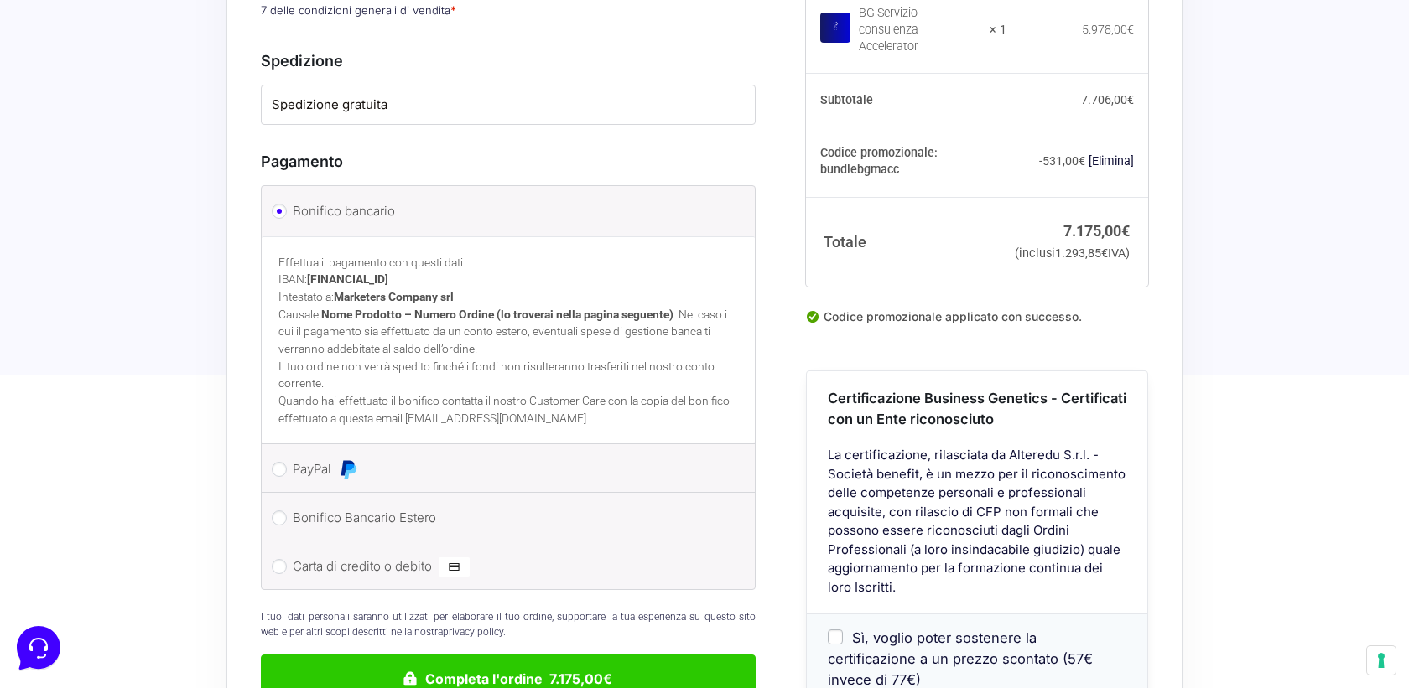
scroll to position [1848, 0]
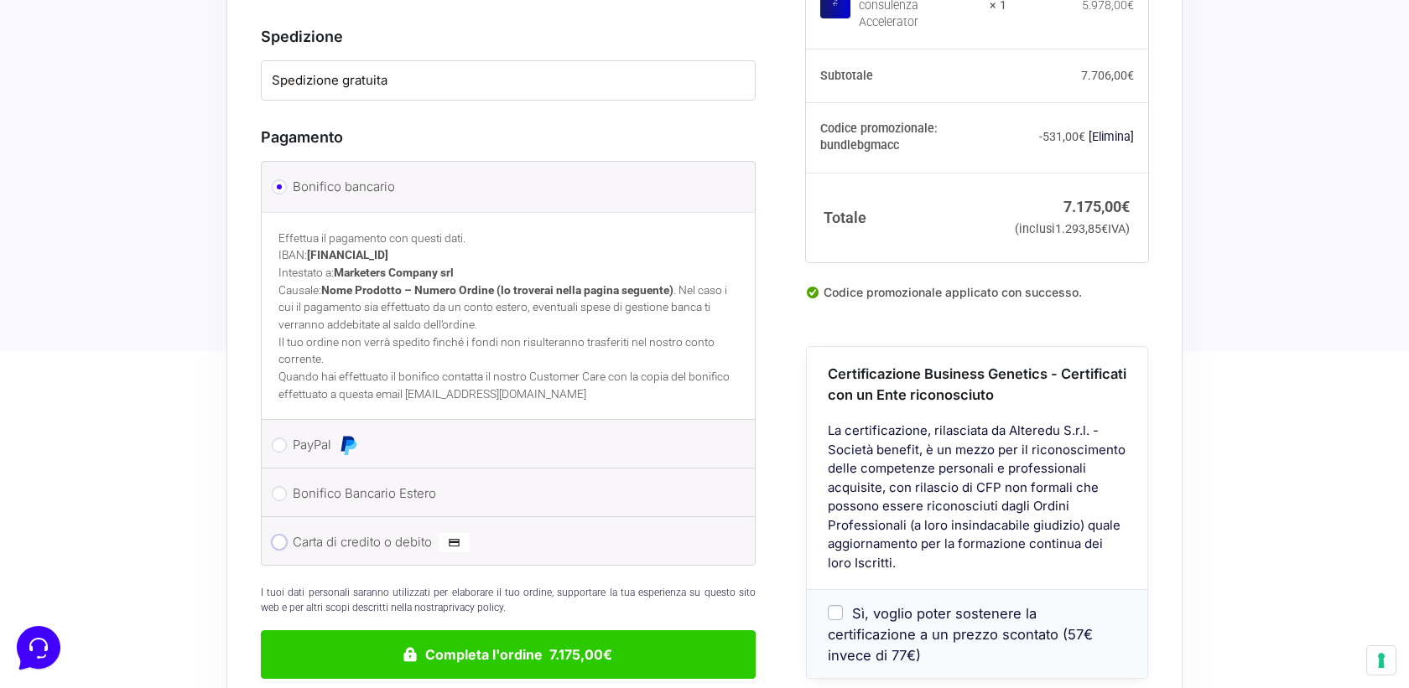
click at [278, 535] on input "Carta di credito o debito" at bounding box center [279, 542] width 15 height 15
radio input "true"
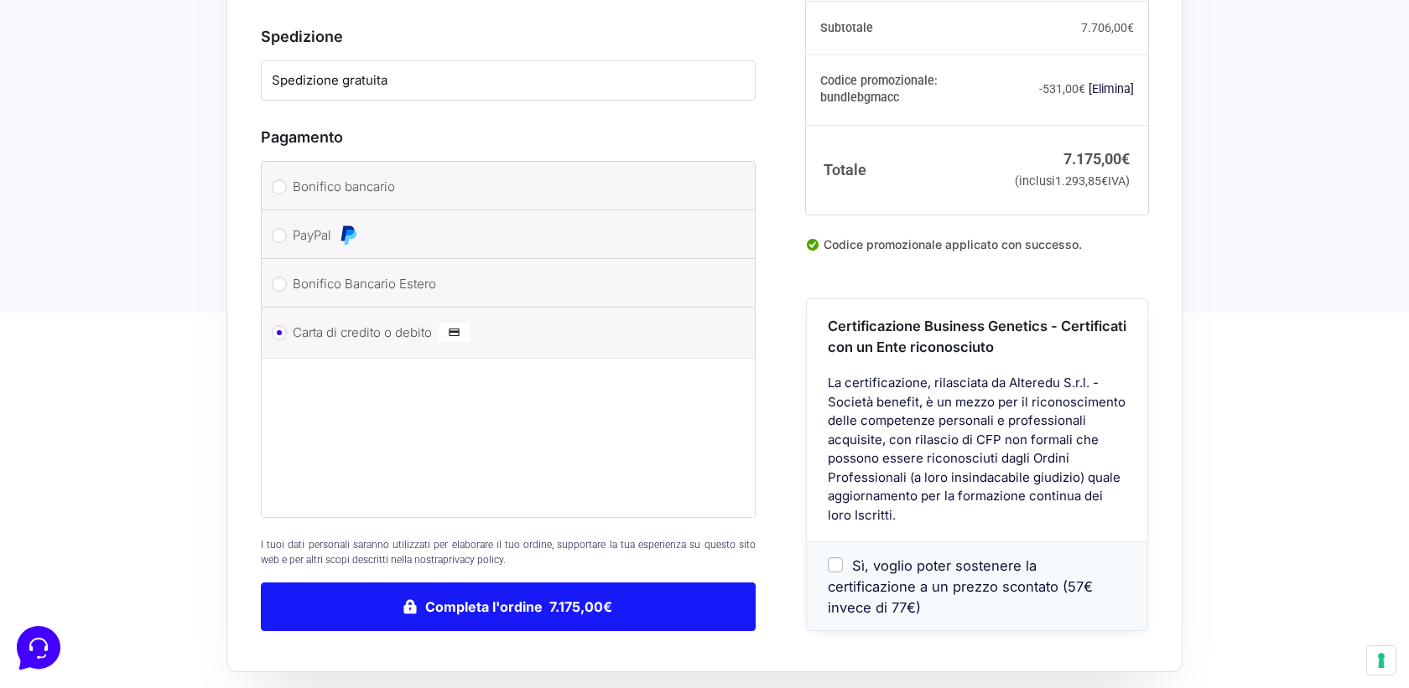
click at [486, 583] on button "Completa l'ordine 7.175,00€" at bounding box center [508, 607] width 495 height 49
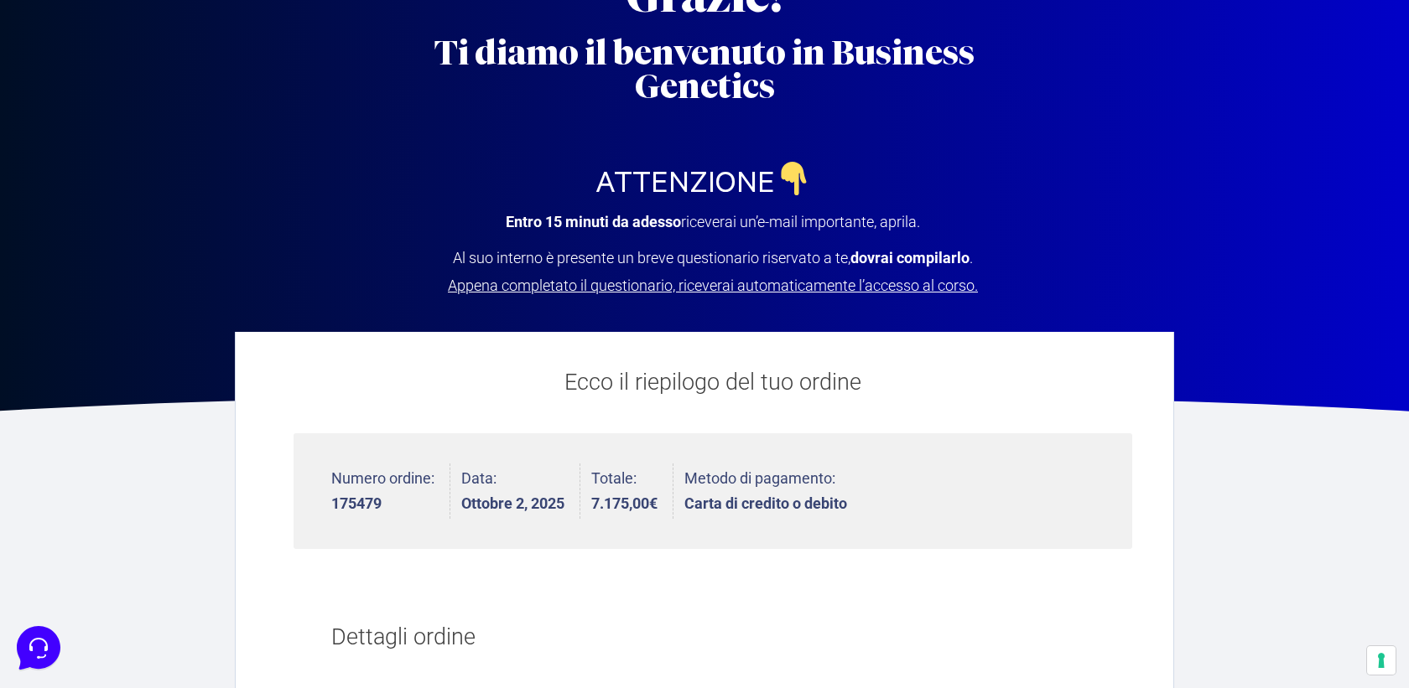
scroll to position [122, 0]
